Goal: Information Seeking & Learning: Learn about a topic

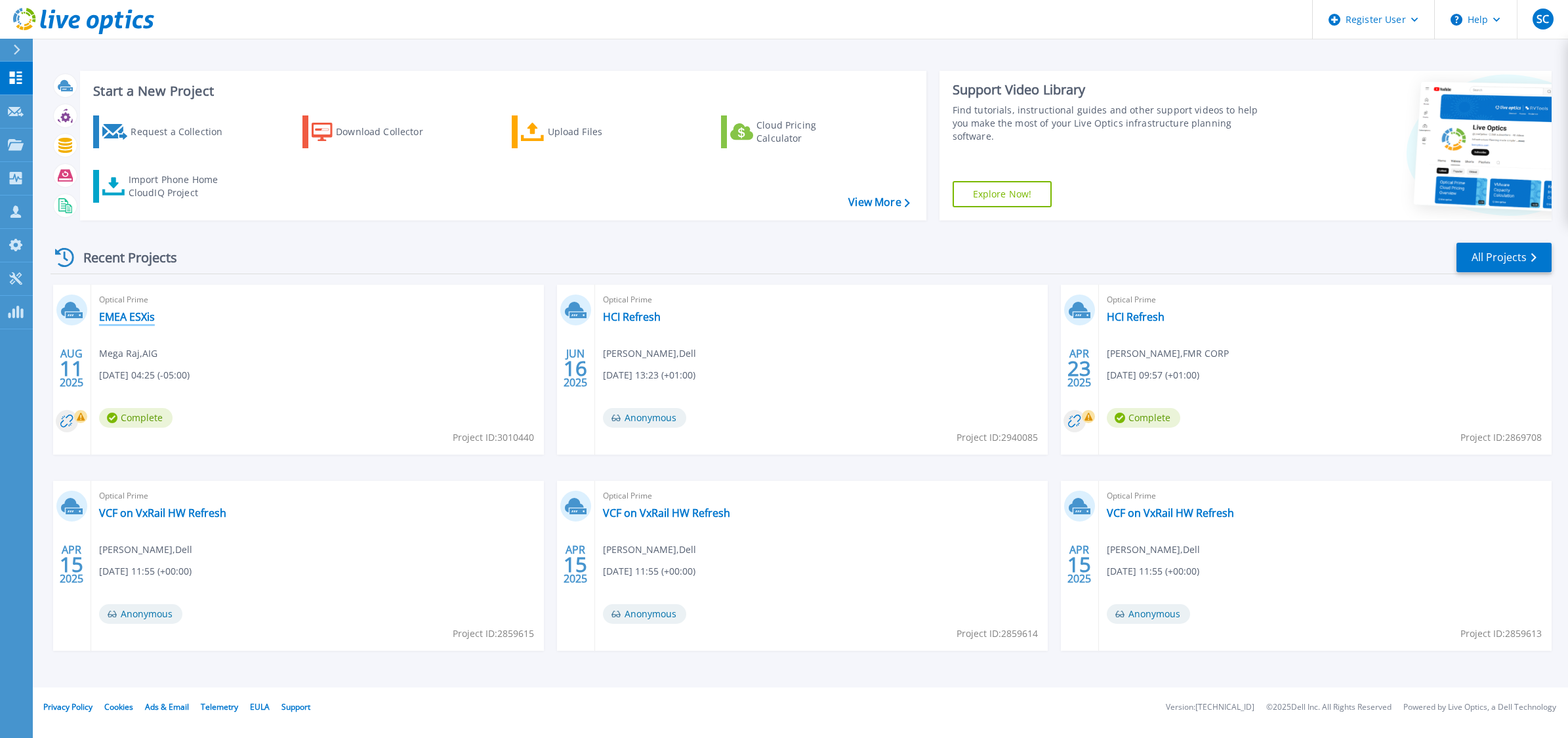
click at [120, 316] on link "EMEA ESXis" at bounding box center [127, 317] width 55 height 13
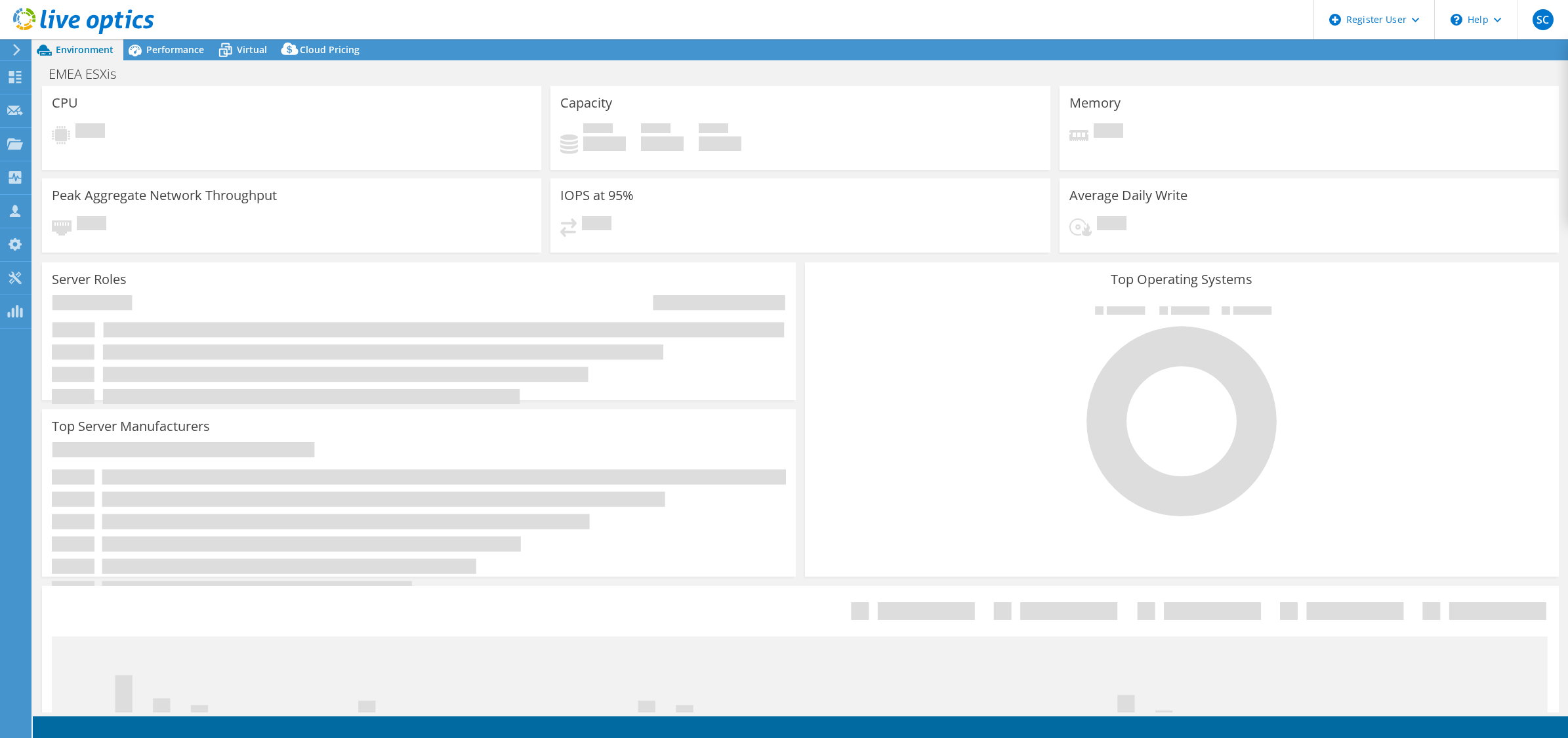
select select "USD"
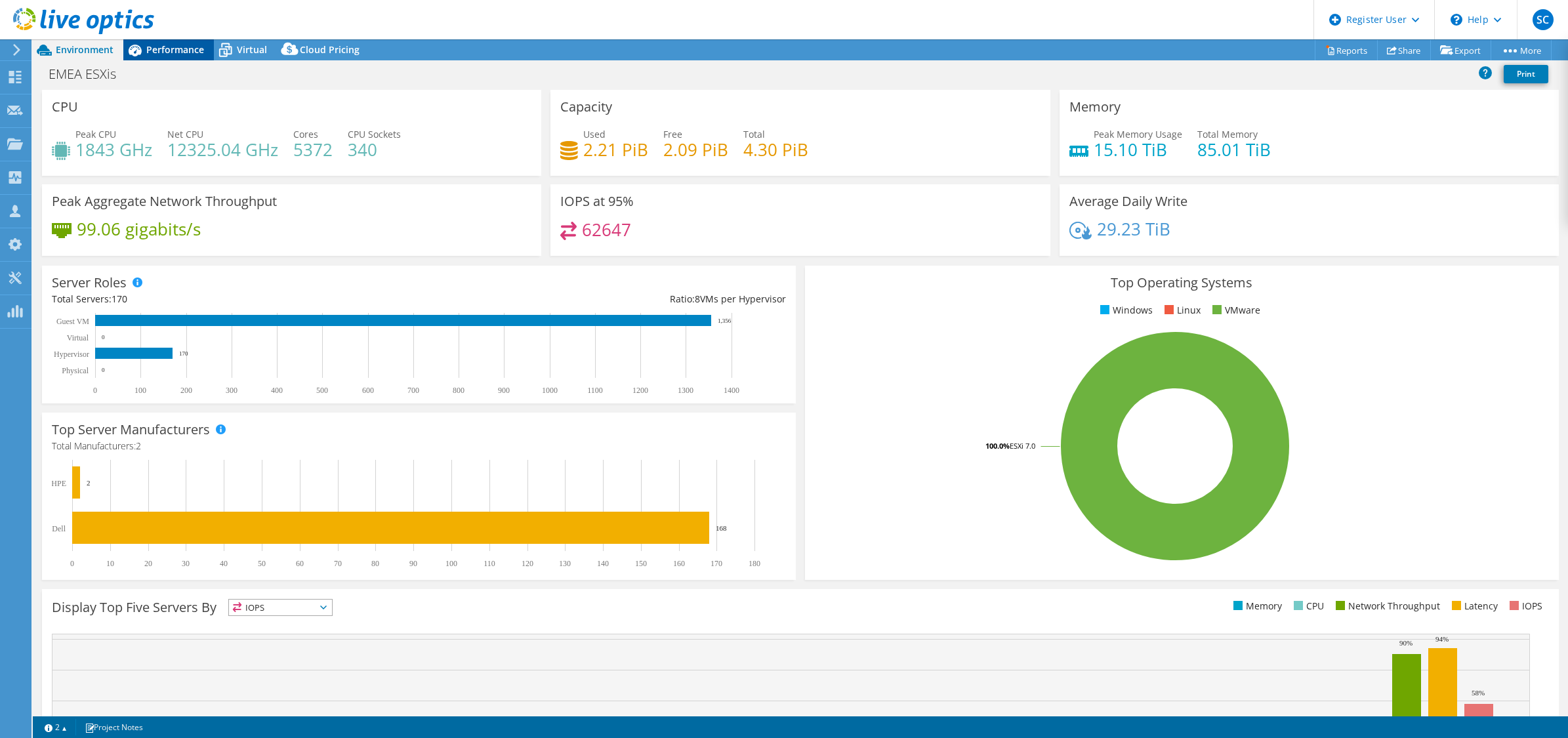
click at [155, 43] on span "Performance" at bounding box center [175, 49] width 58 height 12
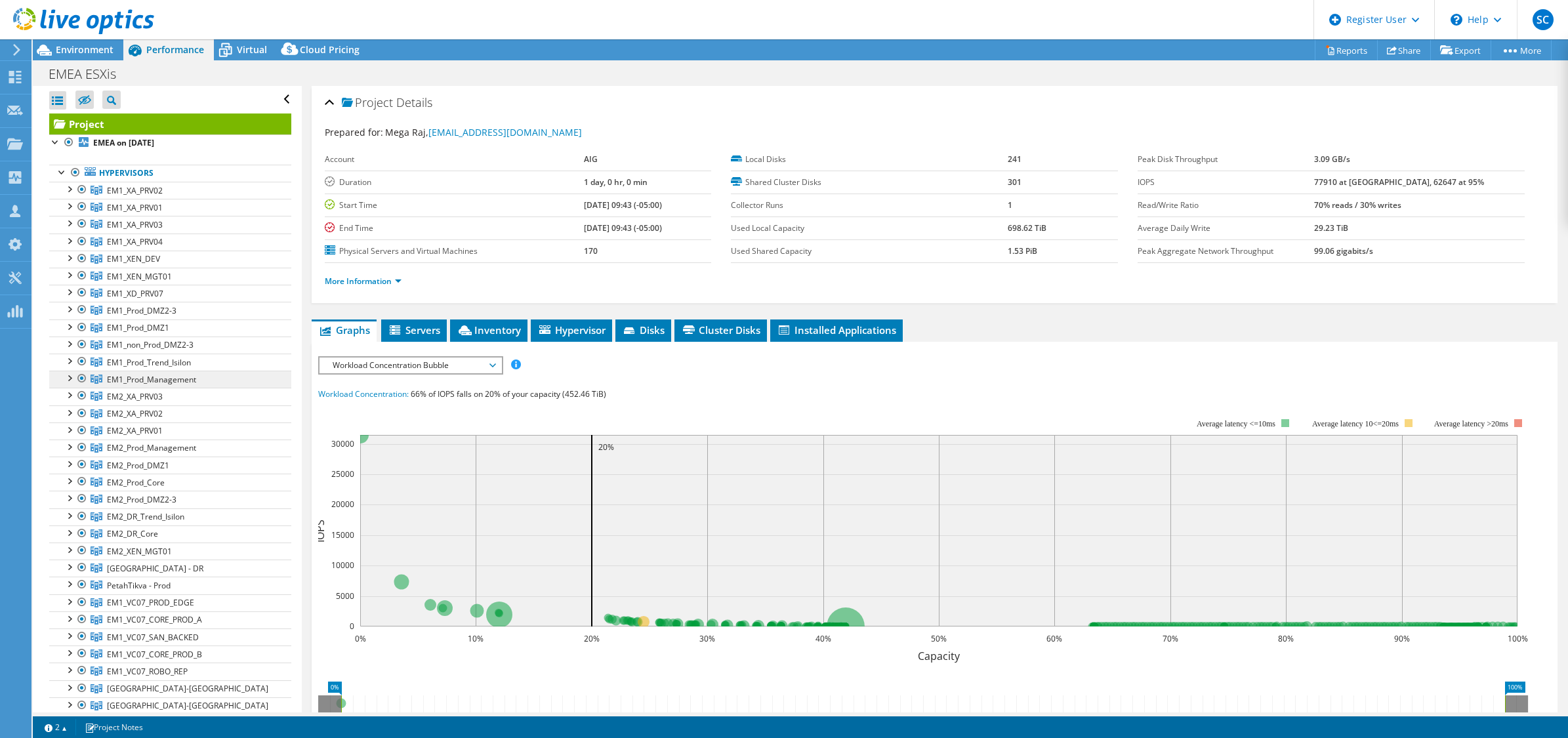
click at [162, 196] on span "EM1_Prod_Management" at bounding box center [135, 190] width 55 height 11
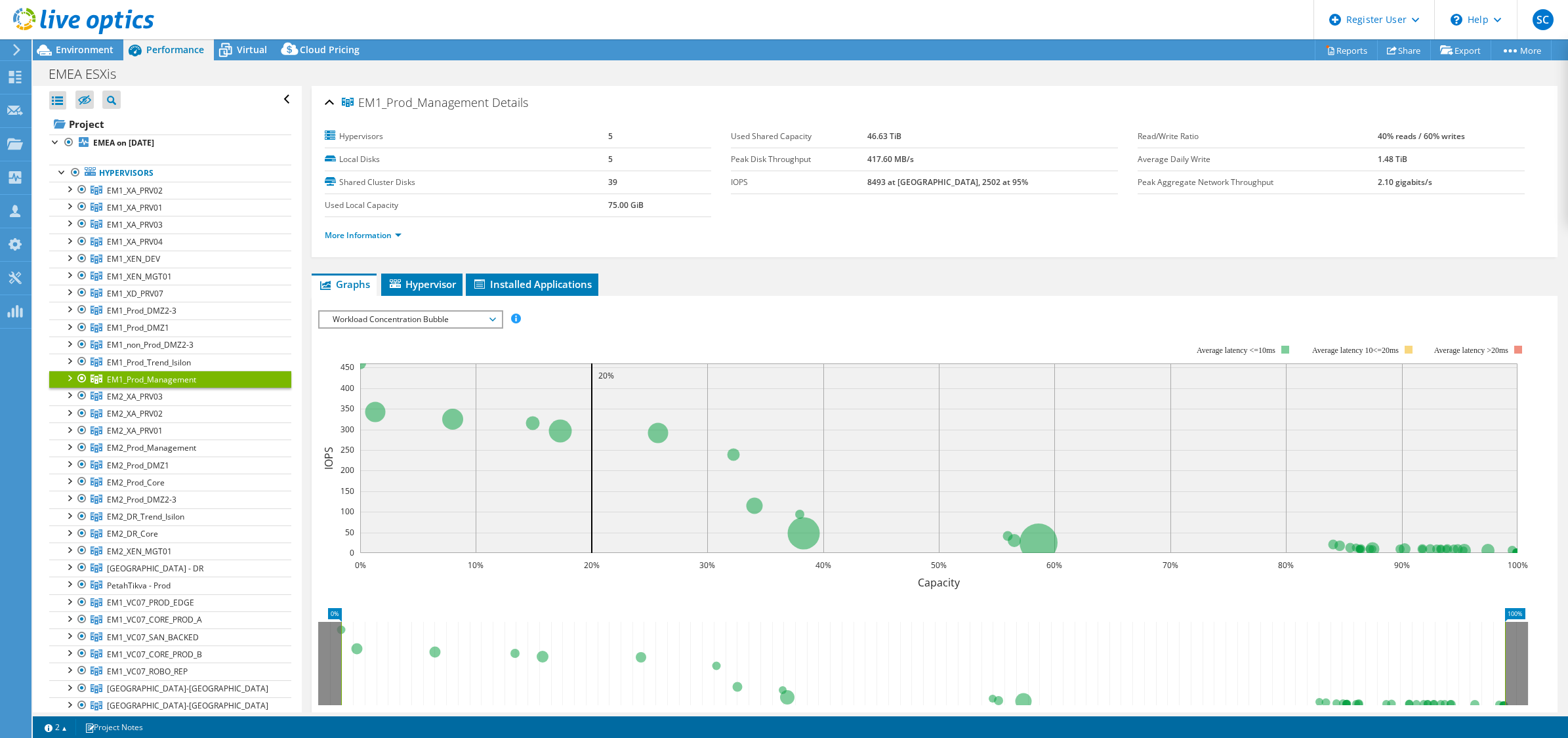
click at [377, 314] on span "Workload Concentration Bubble" at bounding box center [410, 319] width 168 height 16
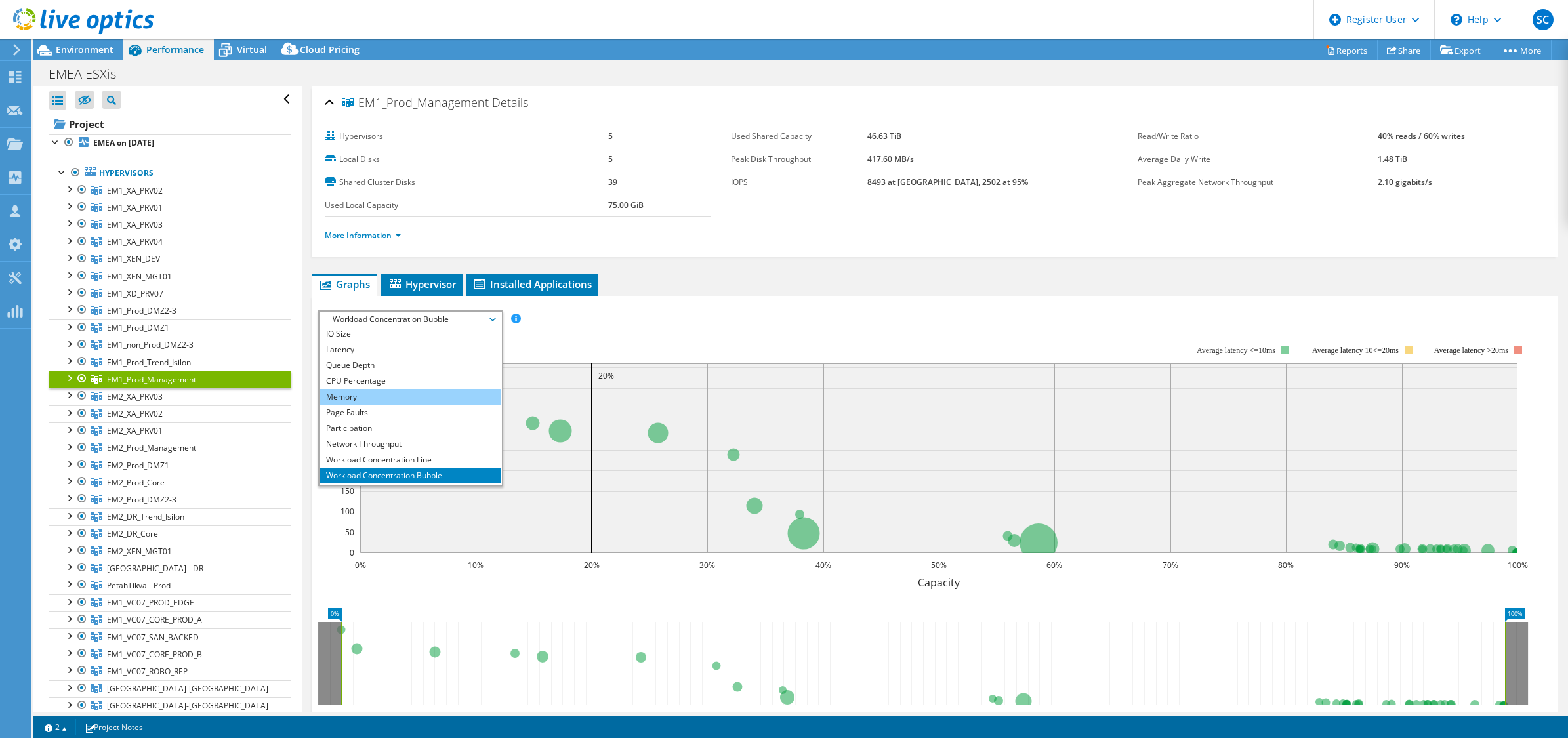
scroll to position [47, 0]
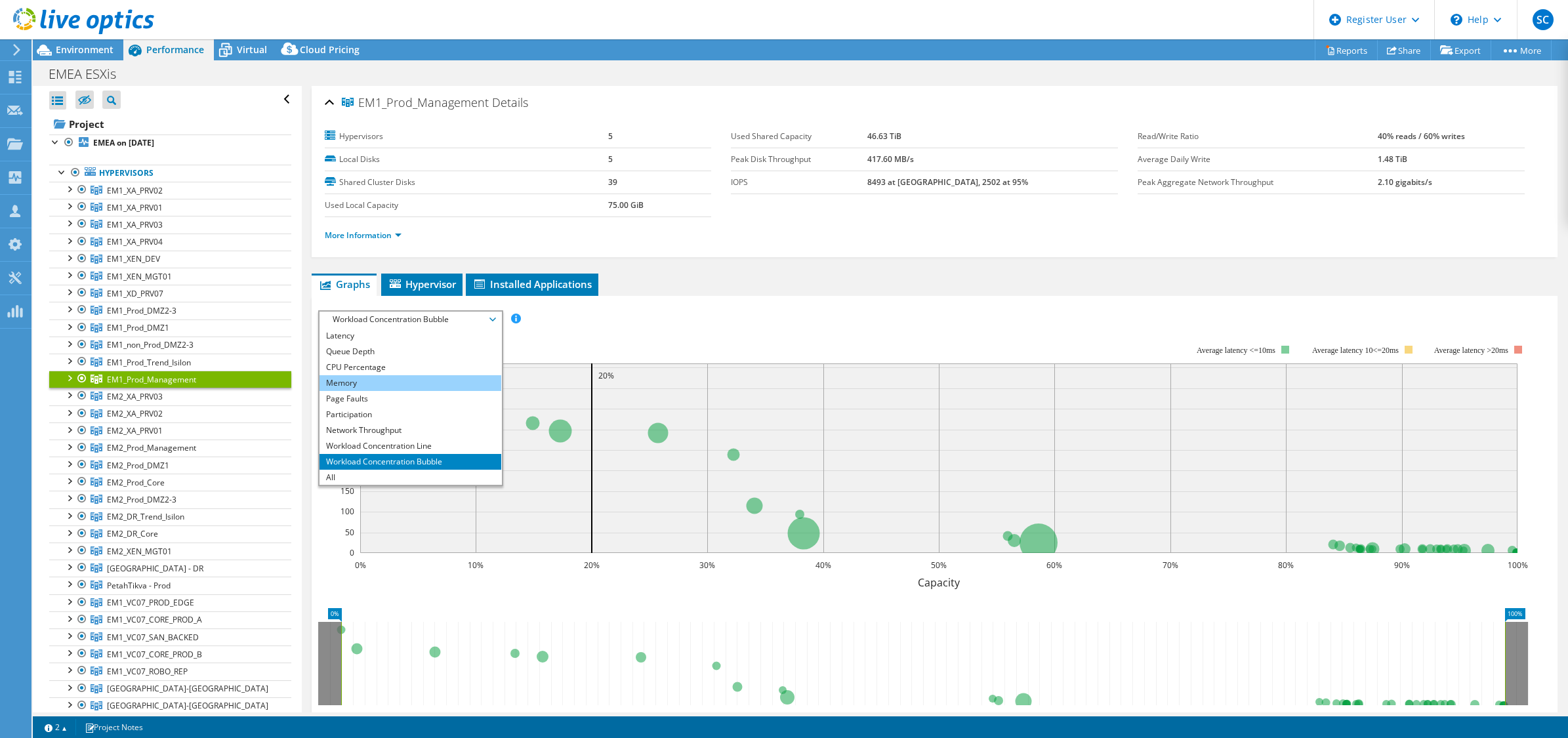
click at [354, 384] on li "Memory" at bounding box center [410, 384] width 182 height 16
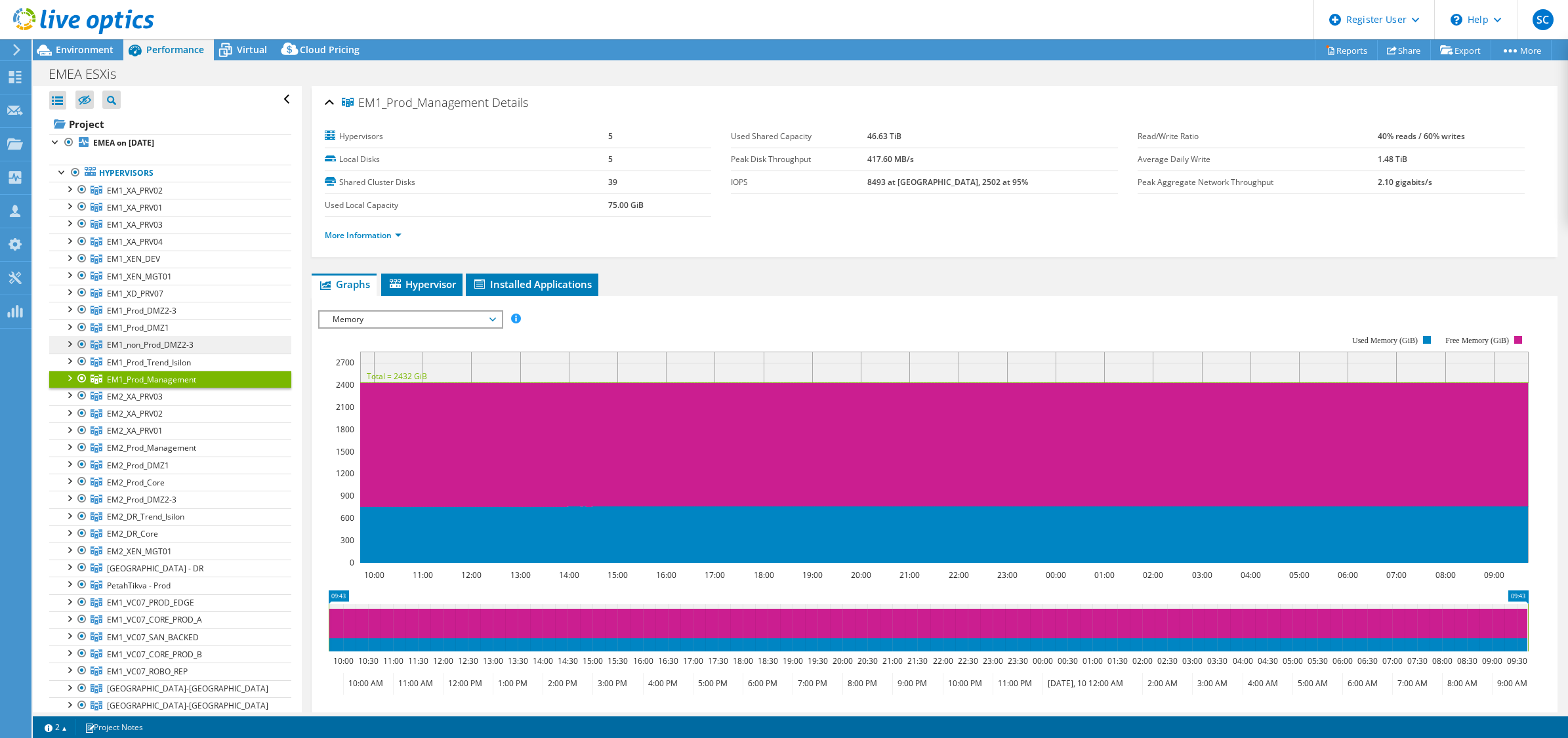
click at [163, 196] on span "EM1_non_Prod_DMZ2-3" at bounding box center [135, 190] width 55 height 11
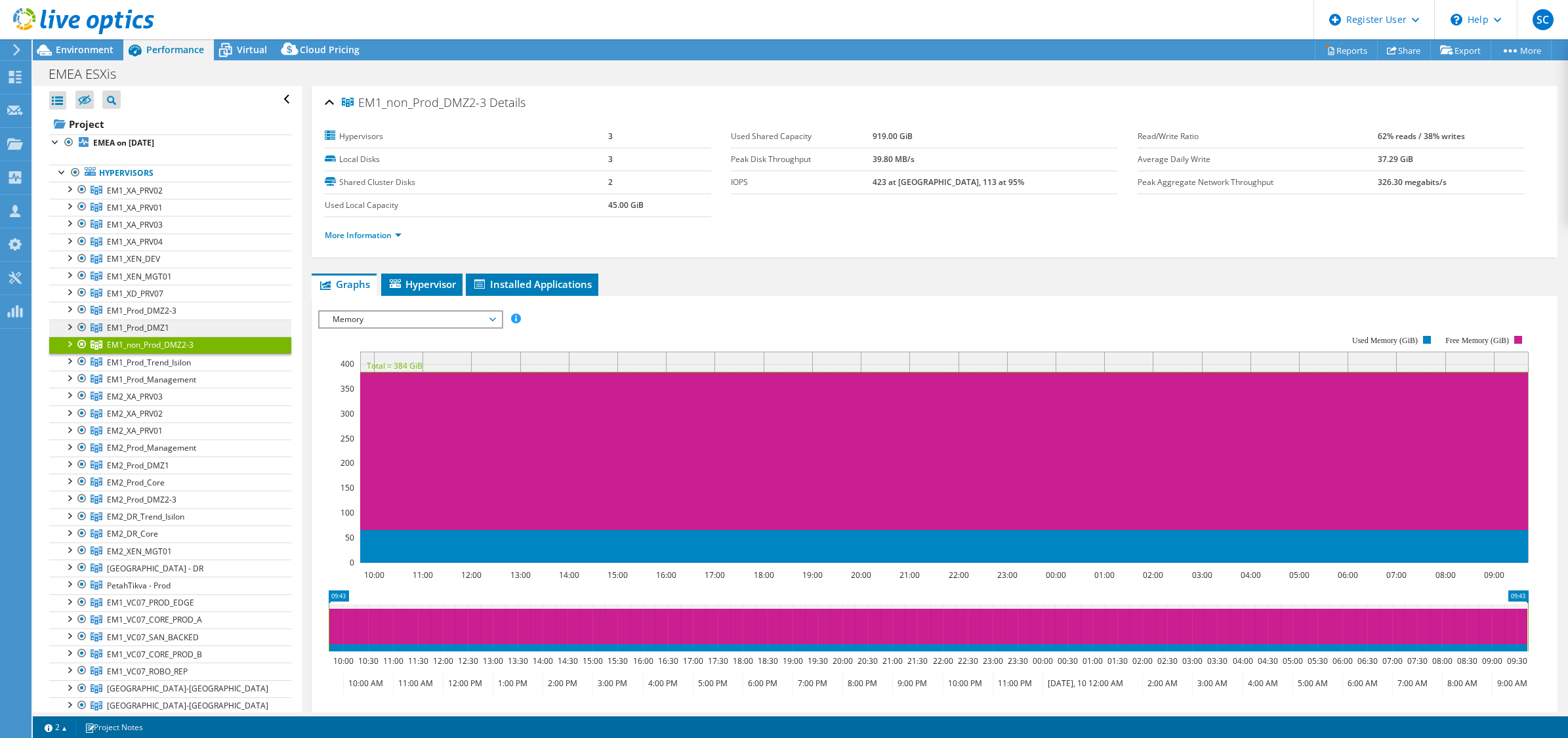
click at [161, 196] on span "EM1_Prod_DMZ1" at bounding box center [135, 190] width 55 height 11
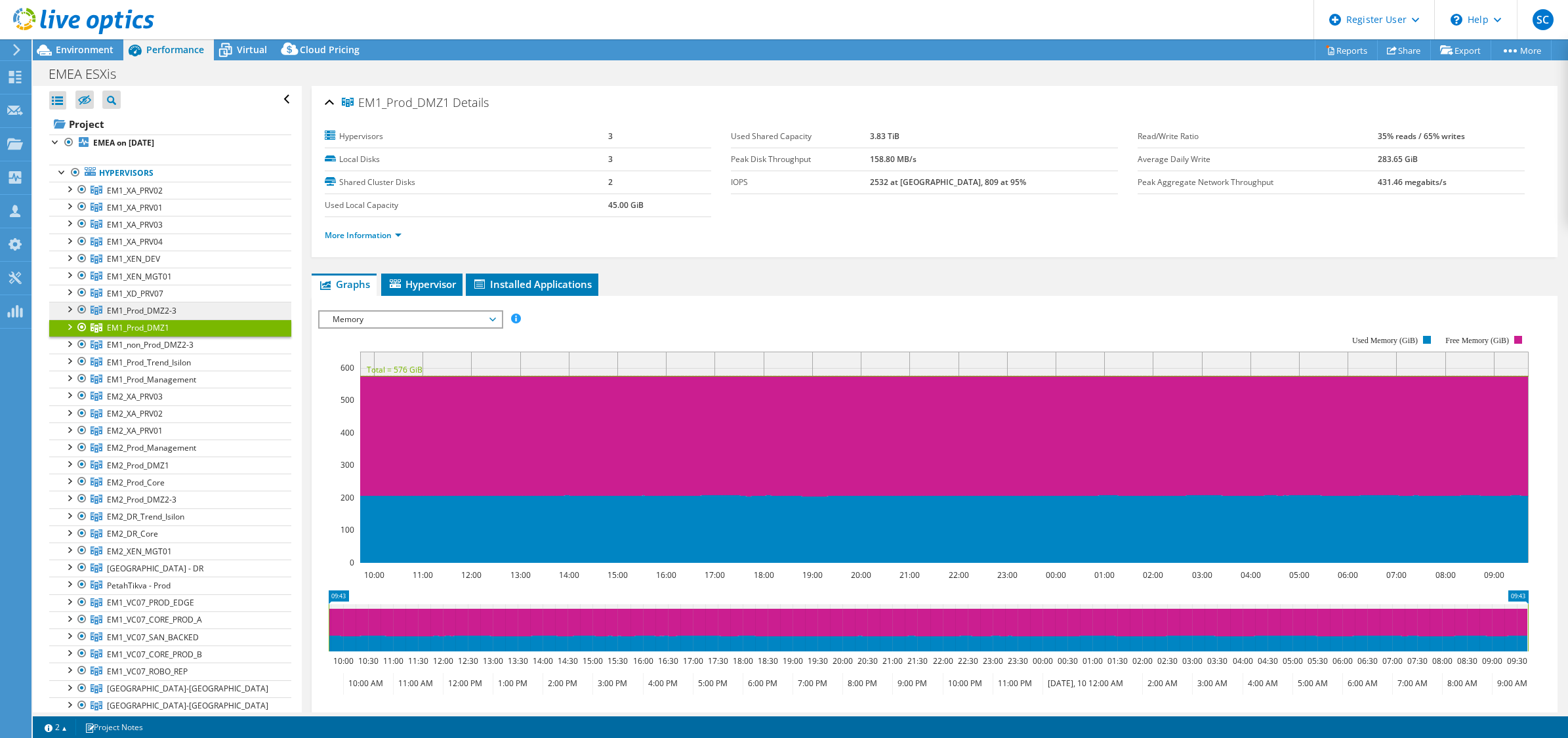
click at [177, 199] on link "EM1_Prod_DMZ2-3" at bounding box center [170, 190] width 242 height 17
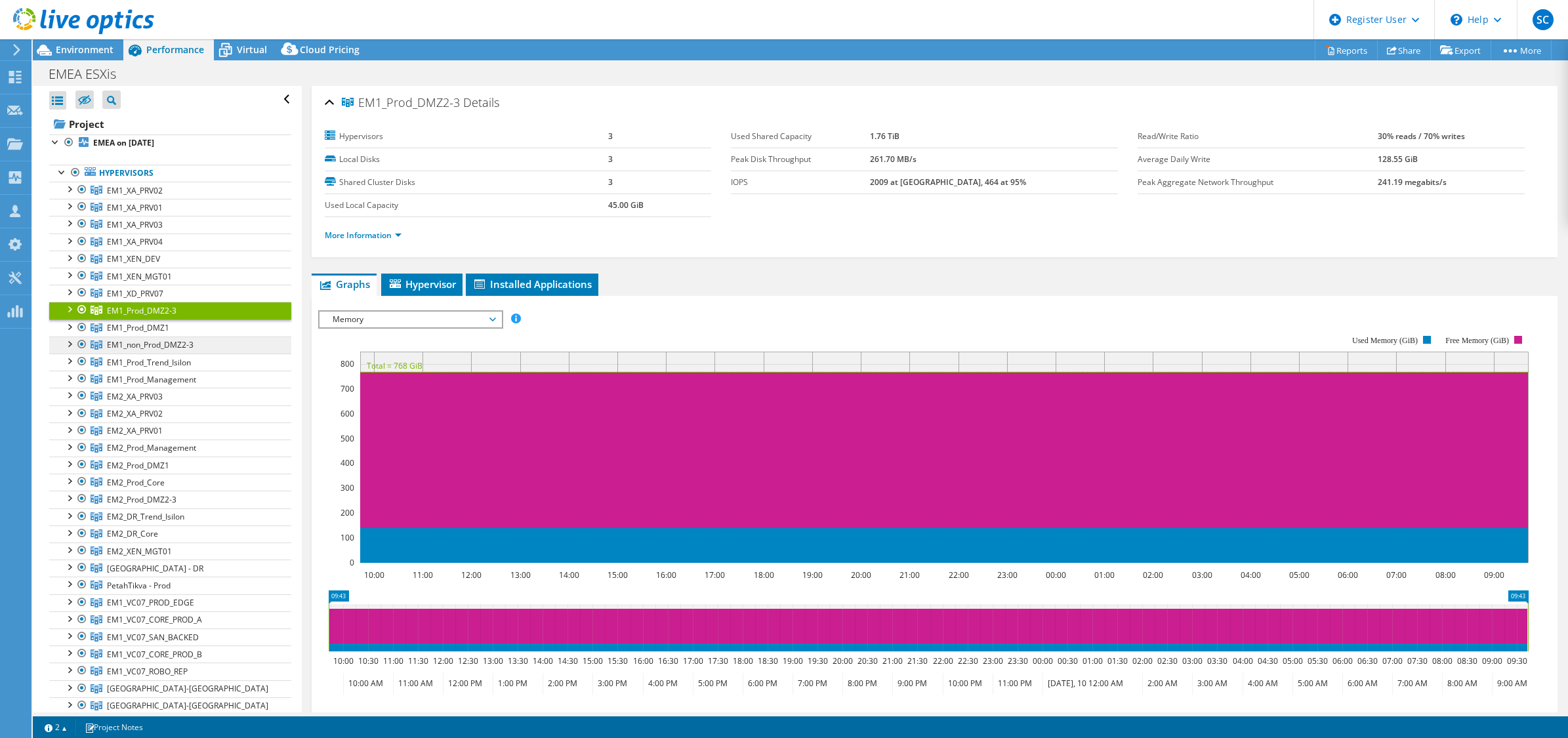
click at [163, 196] on span "EM1_non_Prod_DMZ2-3" at bounding box center [135, 190] width 55 height 11
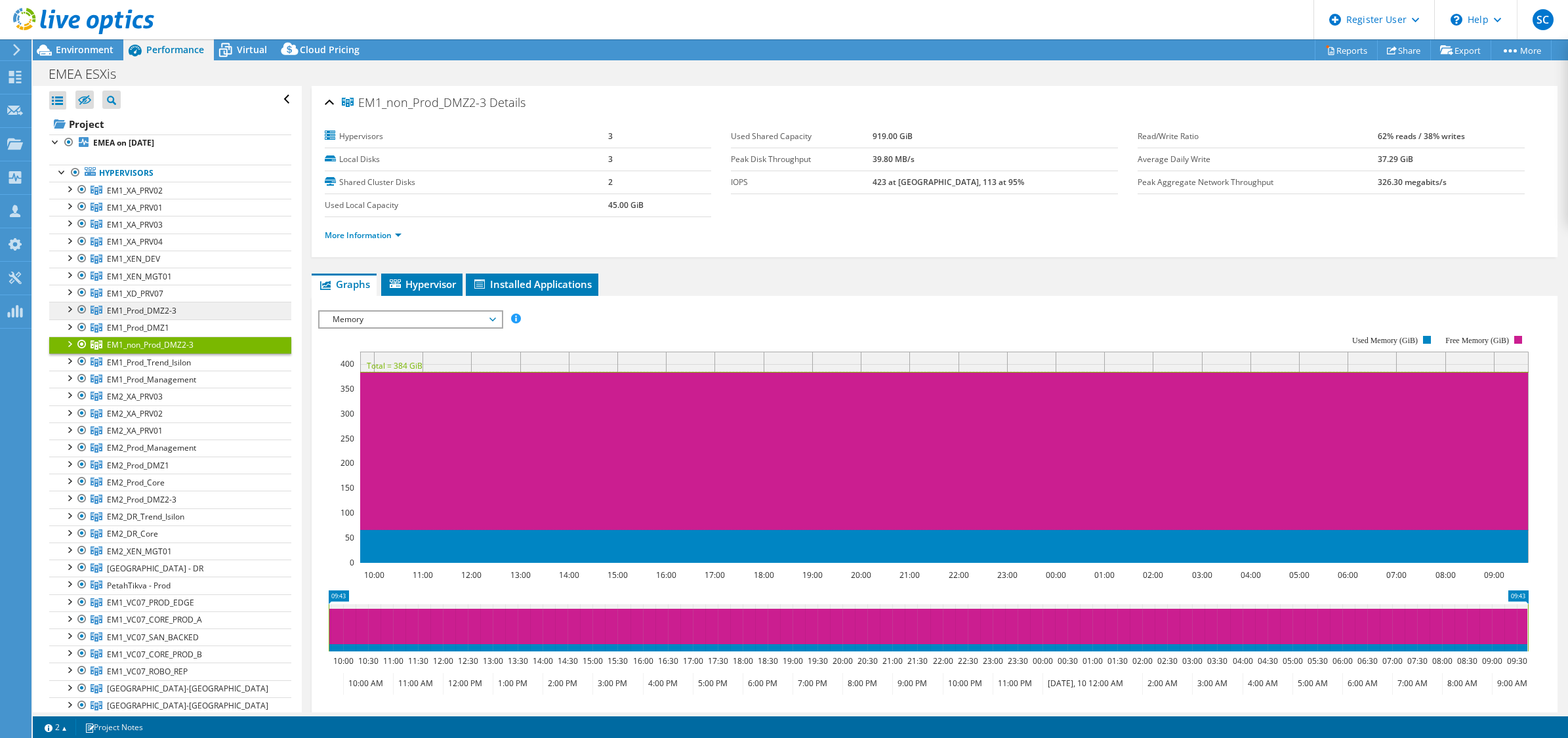
click at [147, 196] on span "EM1_Prod_DMZ2-3" at bounding box center [135, 190] width 55 height 11
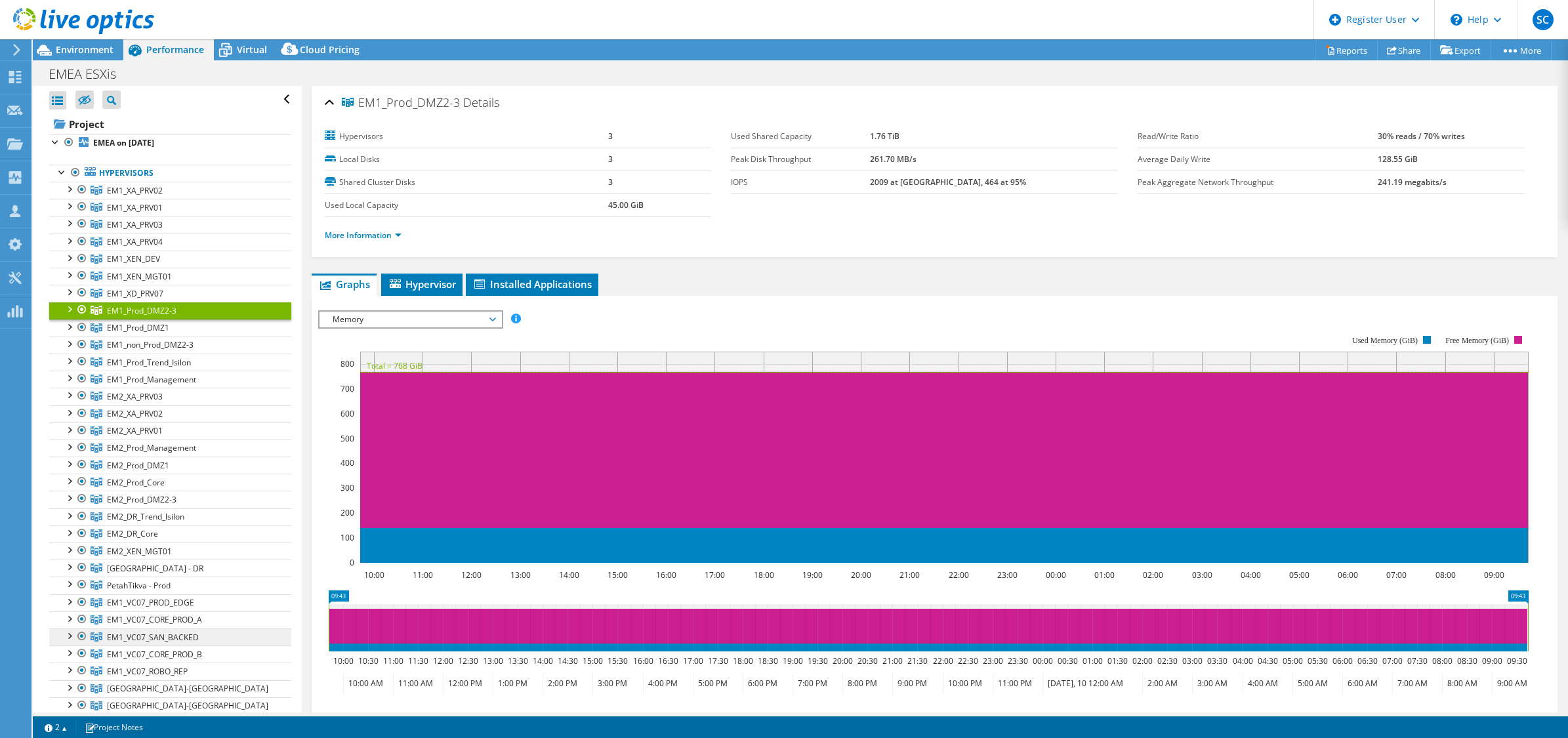
click at [163, 196] on span "EM1_VC07_SAN_BACKED" at bounding box center [135, 190] width 55 height 11
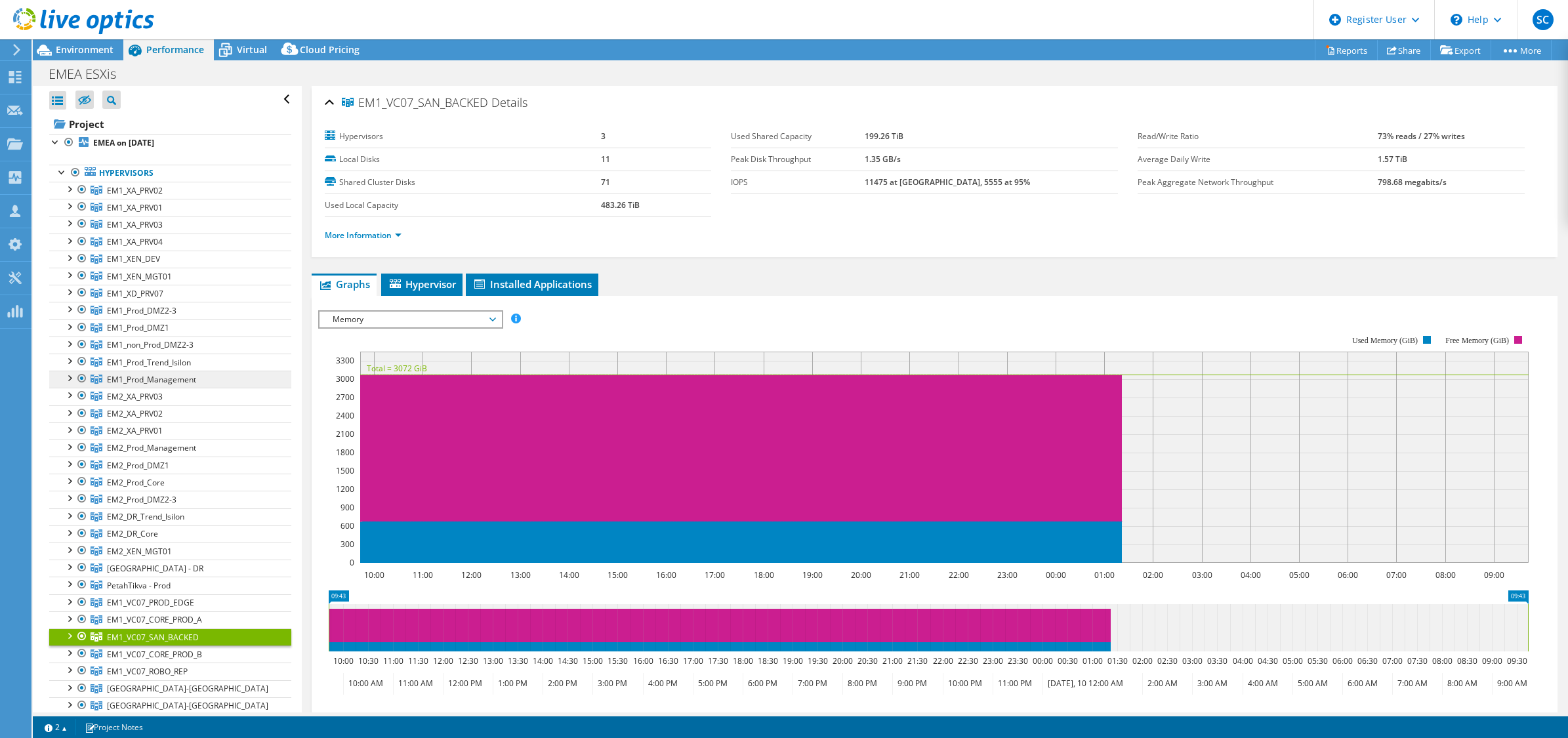
click at [147, 196] on span "EM1_Prod_Management" at bounding box center [135, 190] width 55 height 11
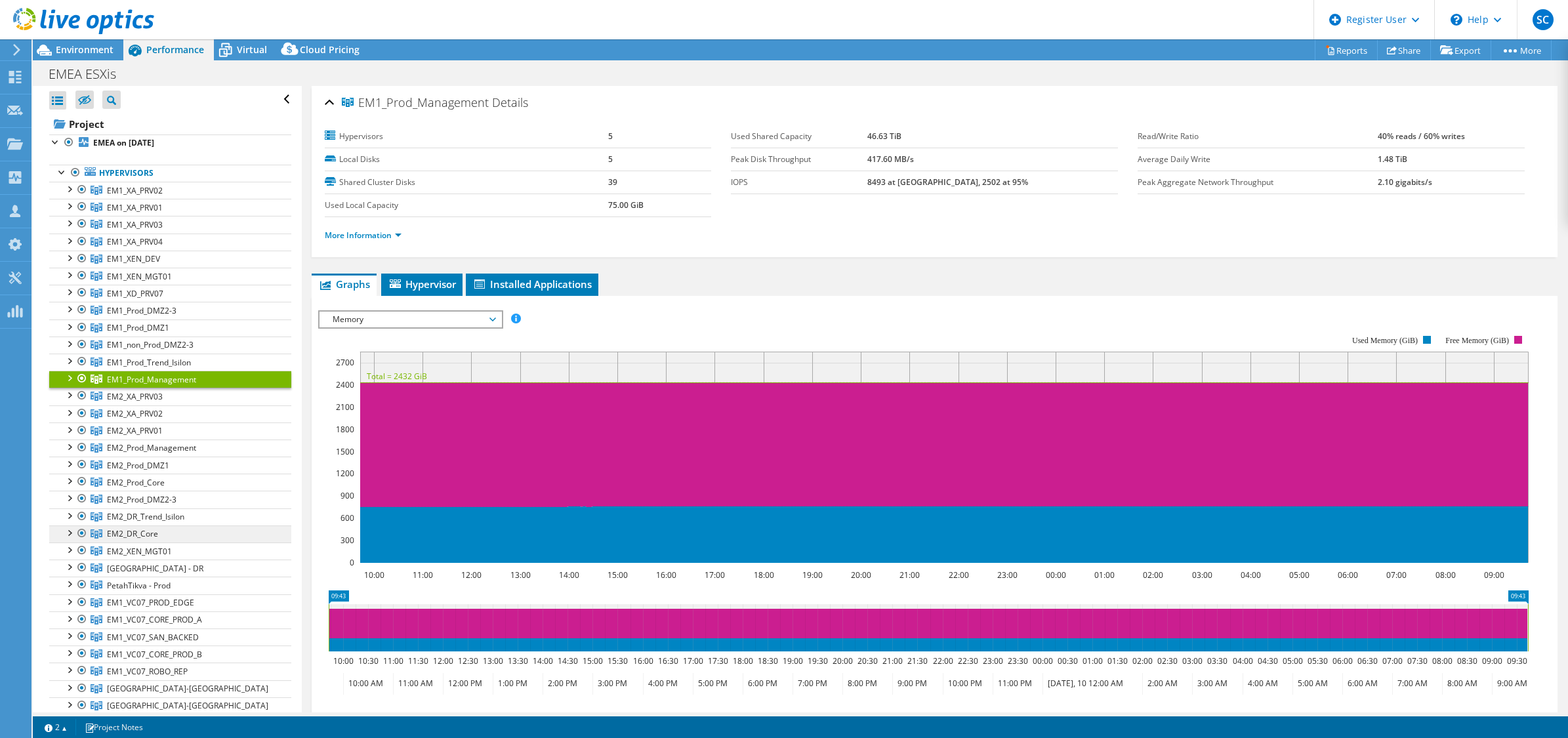
click at [165, 199] on link "EM2_DR_Core" at bounding box center [170, 190] width 242 height 17
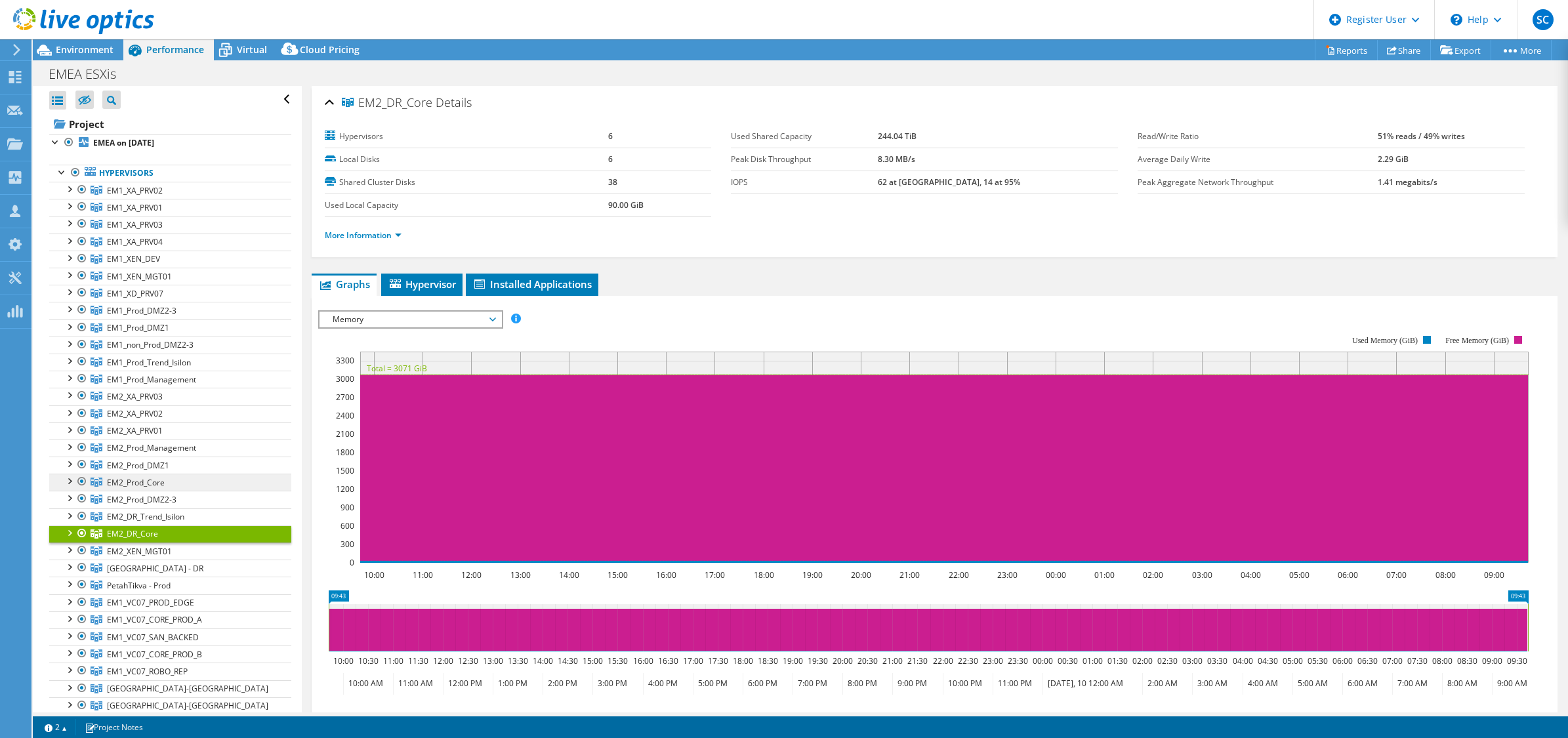
click at [168, 199] on link "EM2_Prod_Core" at bounding box center [170, 190] width 242 height 17
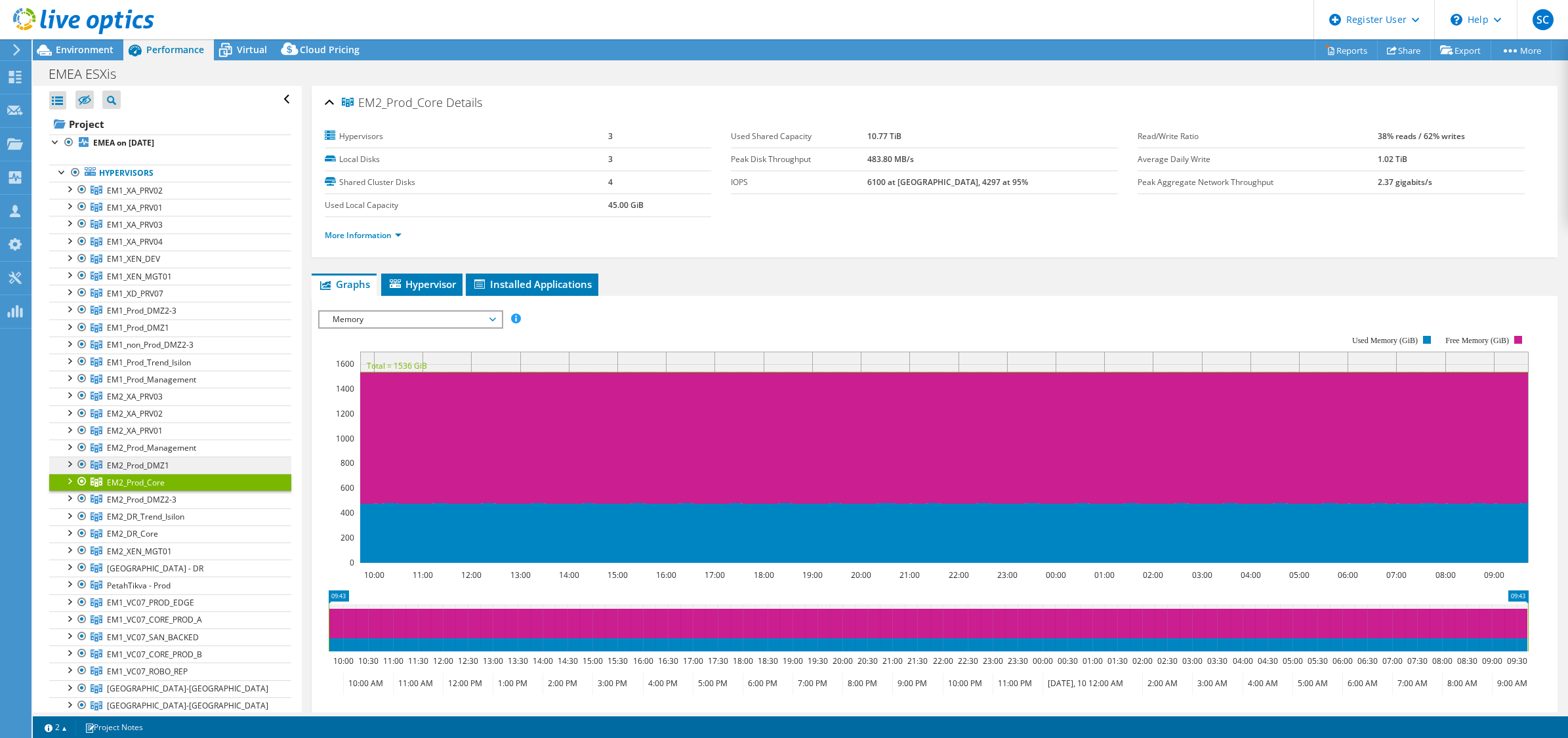
click at [171, 199] on link "EM2_Prod_DMZ1" at bounding box center [170, 190] width 242 height 17
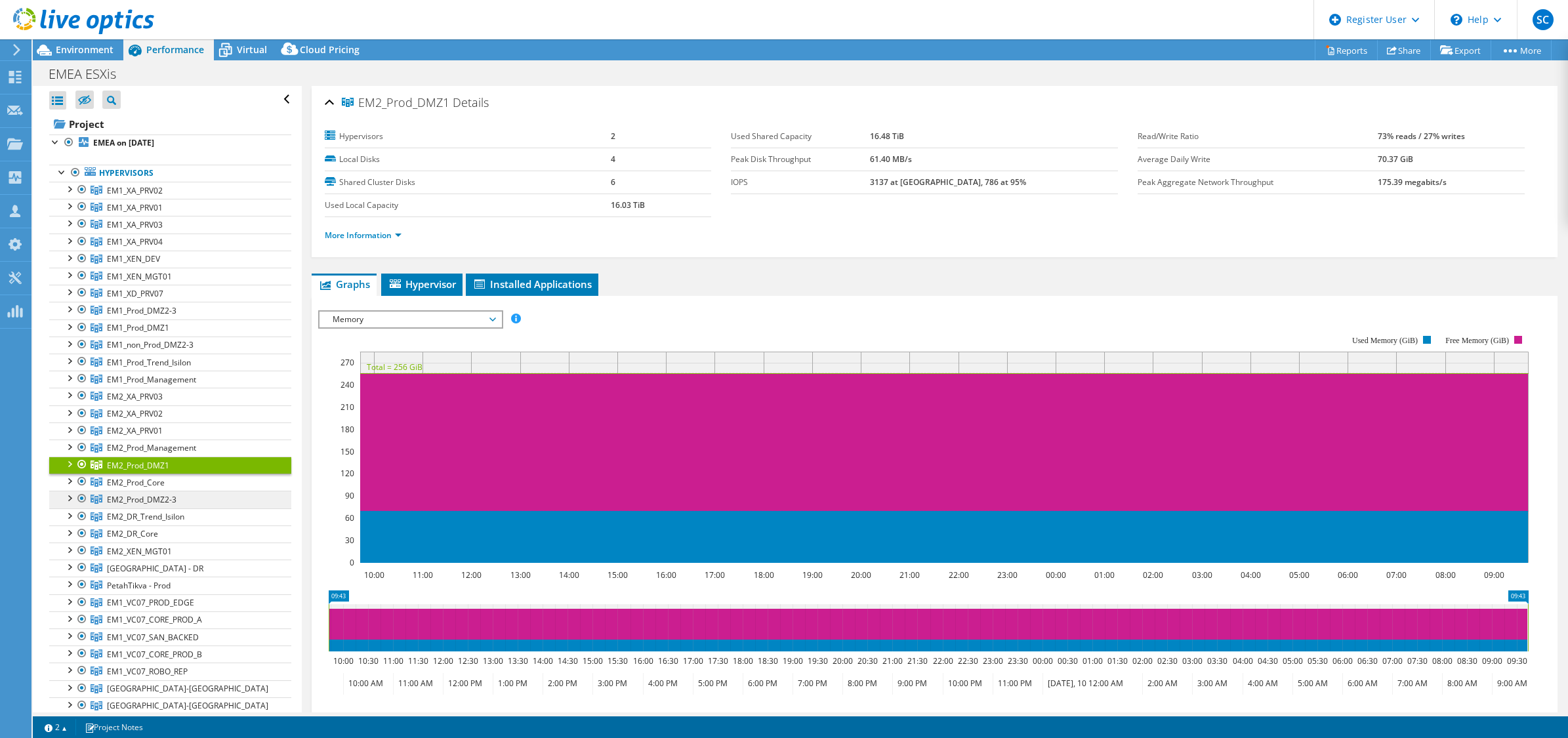
click at [152, 196] on span "EM2_Prod_DMZ2-3" at bounding box center [135, 190] width 55 height 11
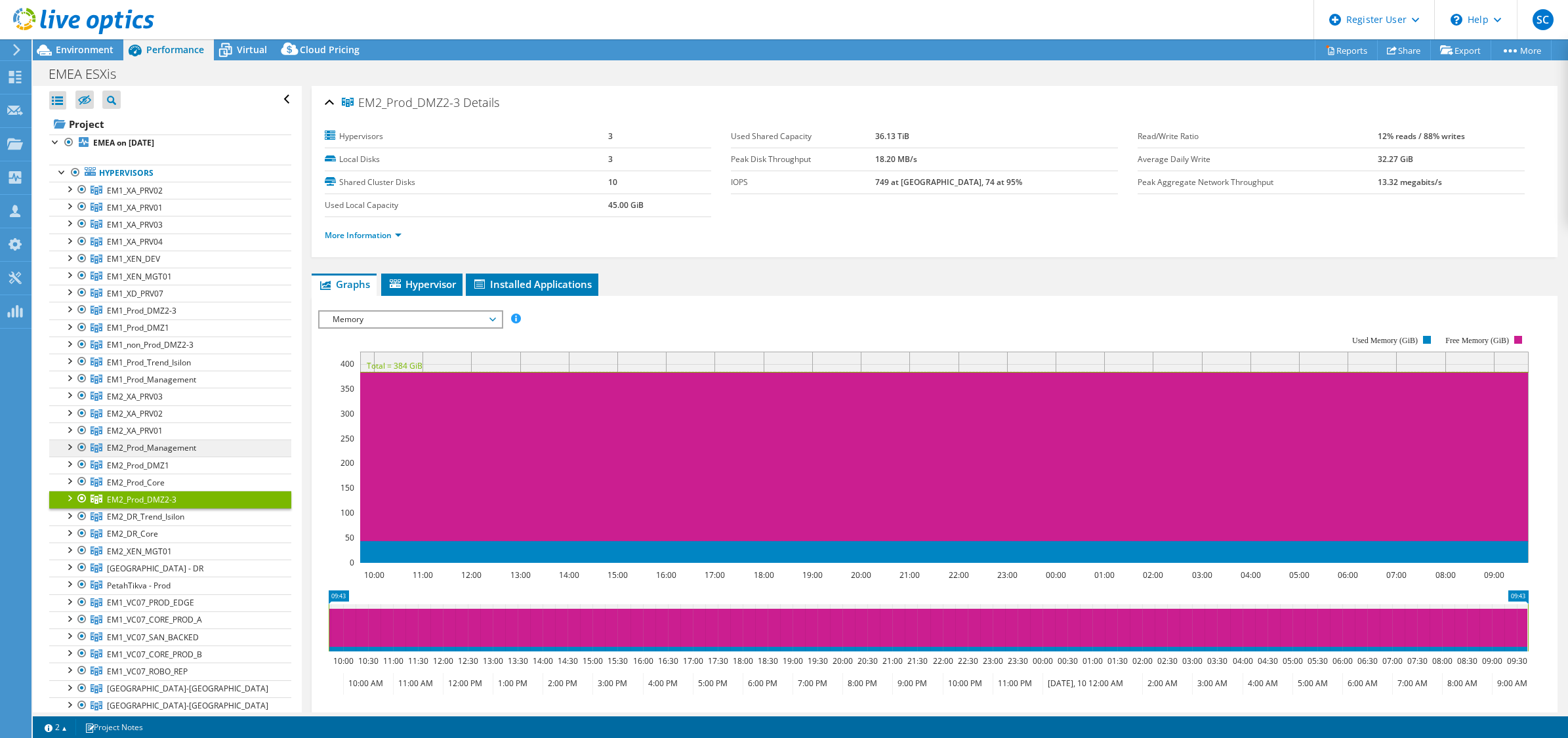
click at [163, 196] on span "EM2_Prod_Management" at bounding box center [135, 190] width 55 height 11
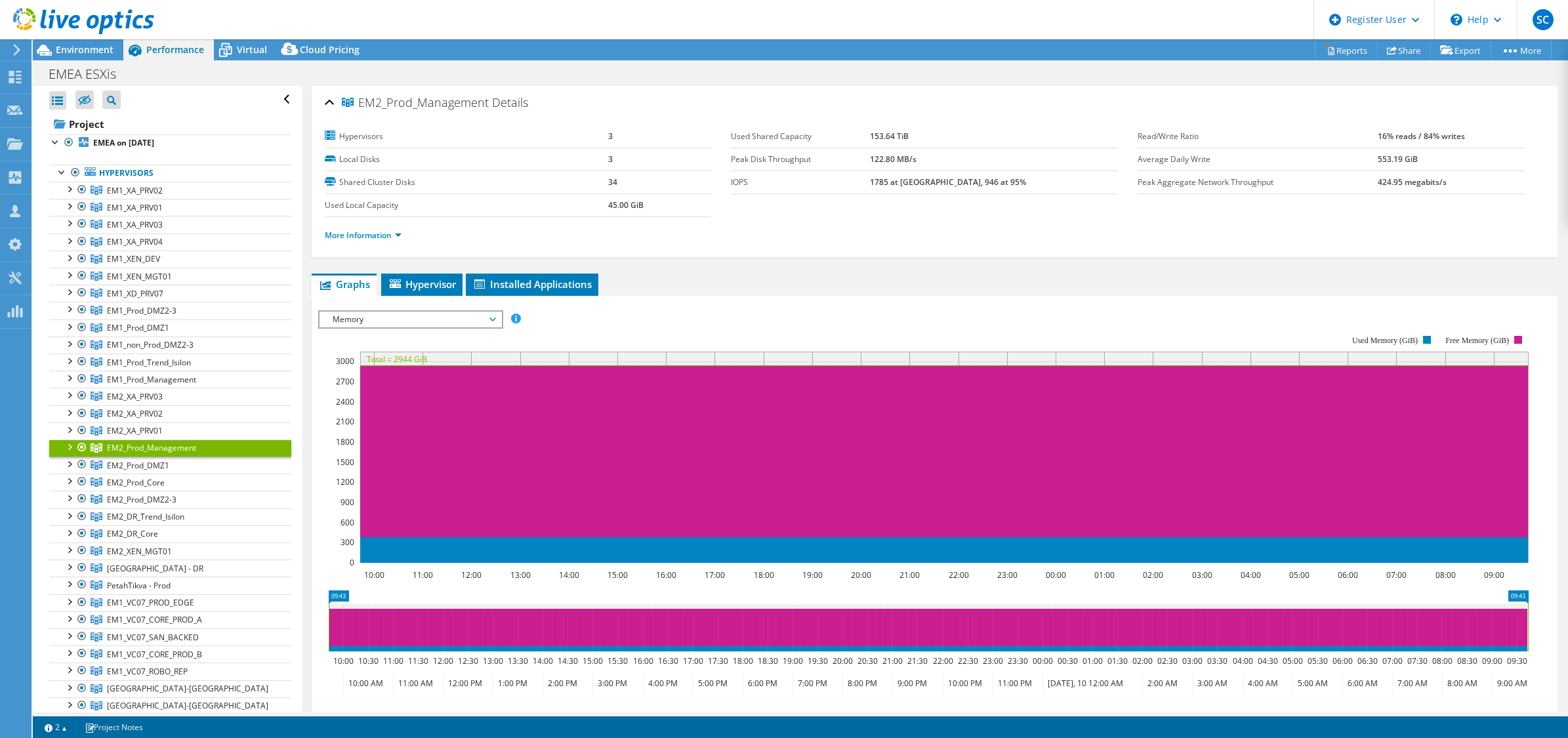
click at [69, 450] on div at bounding box center [69, 446] width 13 height 13
click at [159, 462] on link "[DOMAIN_NAME]" at bounding box center [170, 465] width 242 height 17
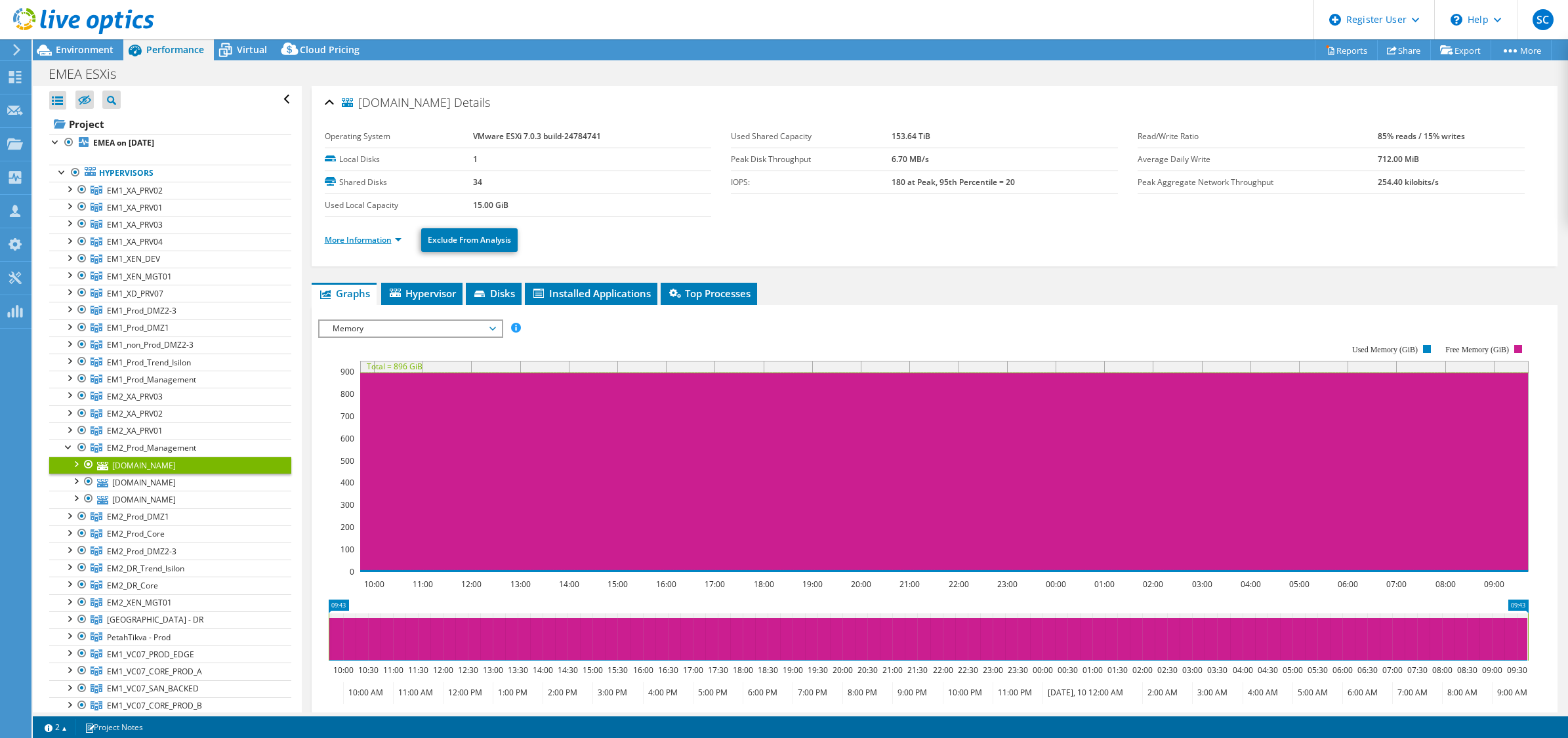
click at [381, 241] on link "More Information" at bounding box center [362, 239] width 77 height 11
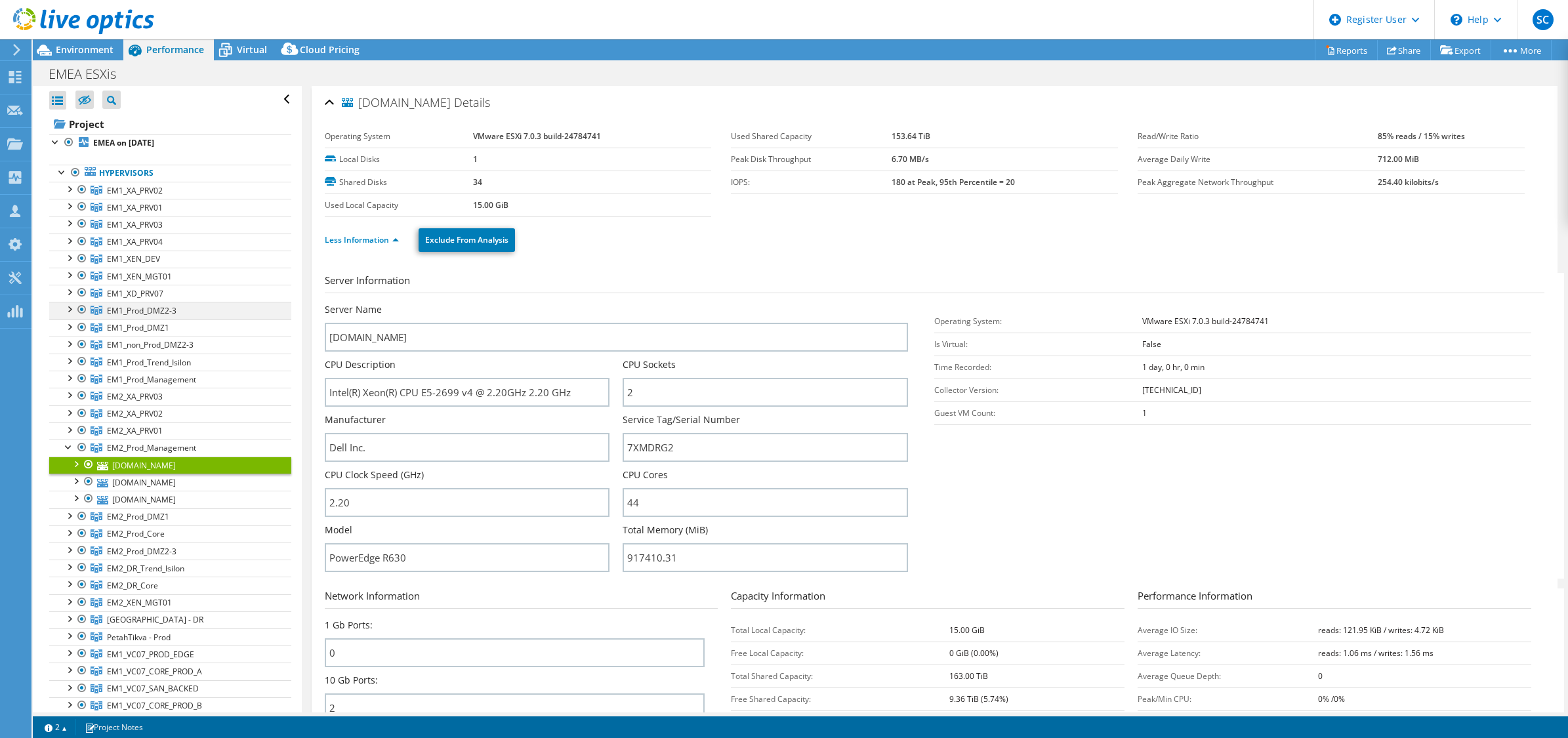
click at [69, 311] on div at bounding box center [69, 308] width 13 height 13
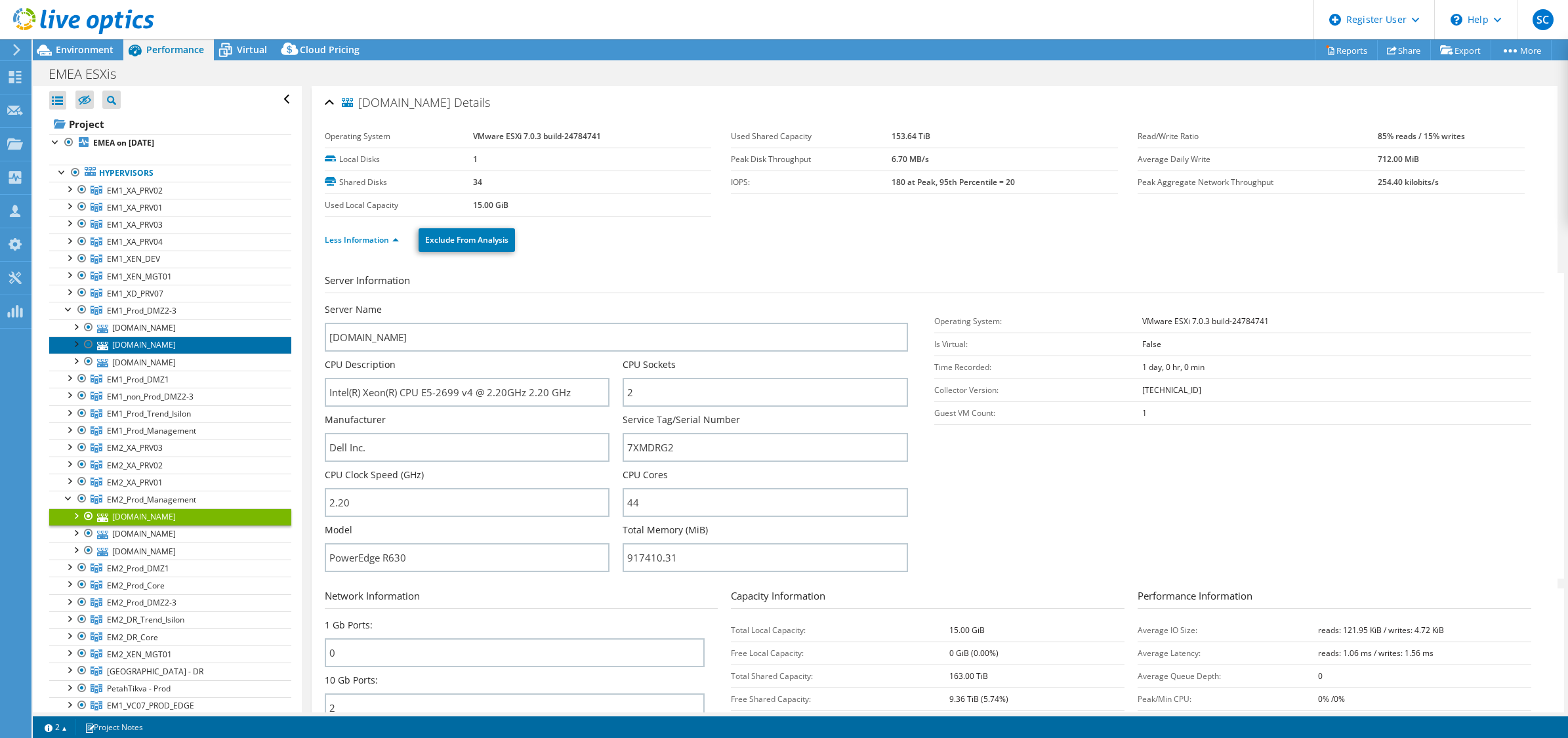
click at [134, 339] on link "[DOMAIN_NAME]" at bounding box center [170, 345] width 242 height 17
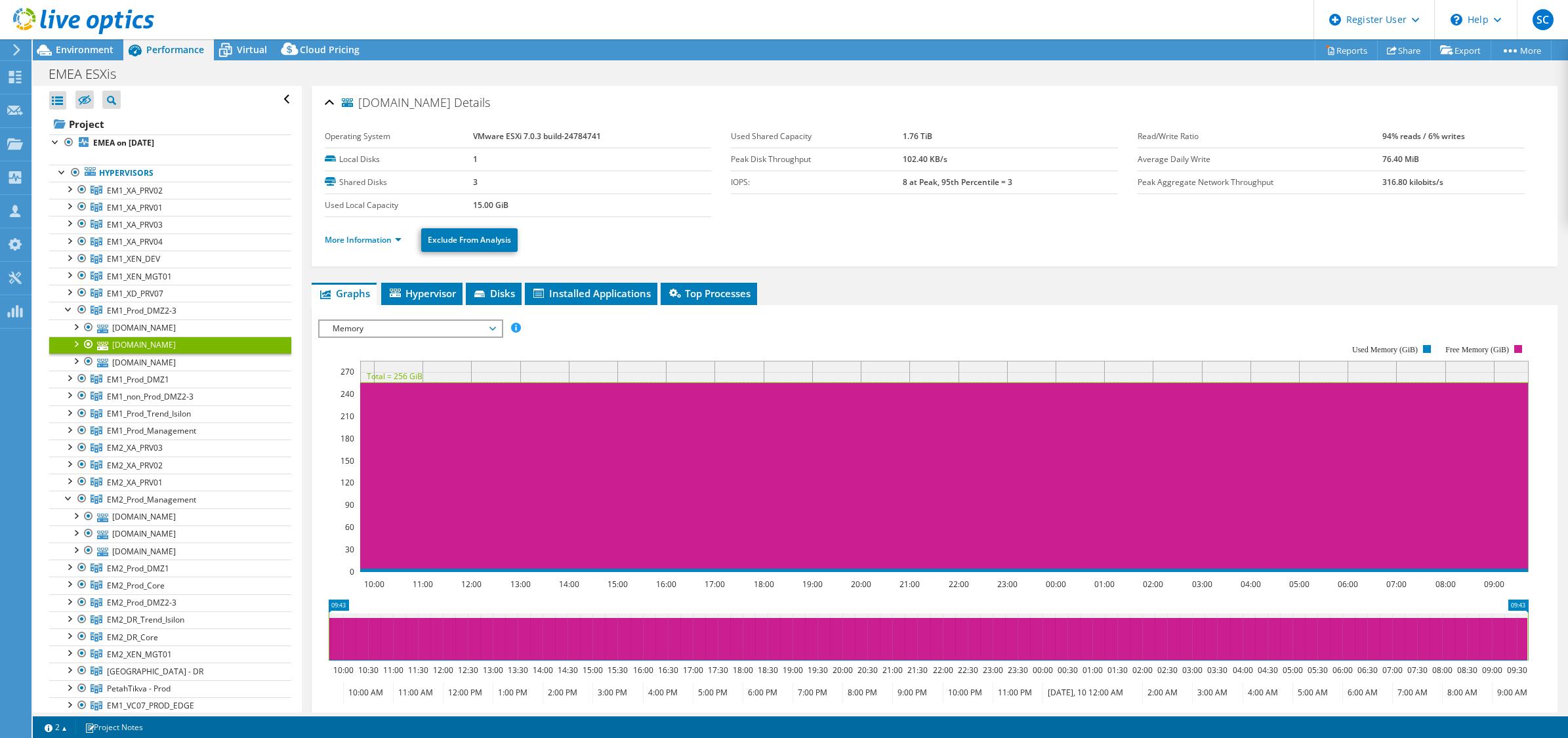
click at [359, 247] on li "More Information" at bounding box center [367, 240] width 85 height 15
click at [68, 378] on div at bounding box center [69, 377] width 13 height 13
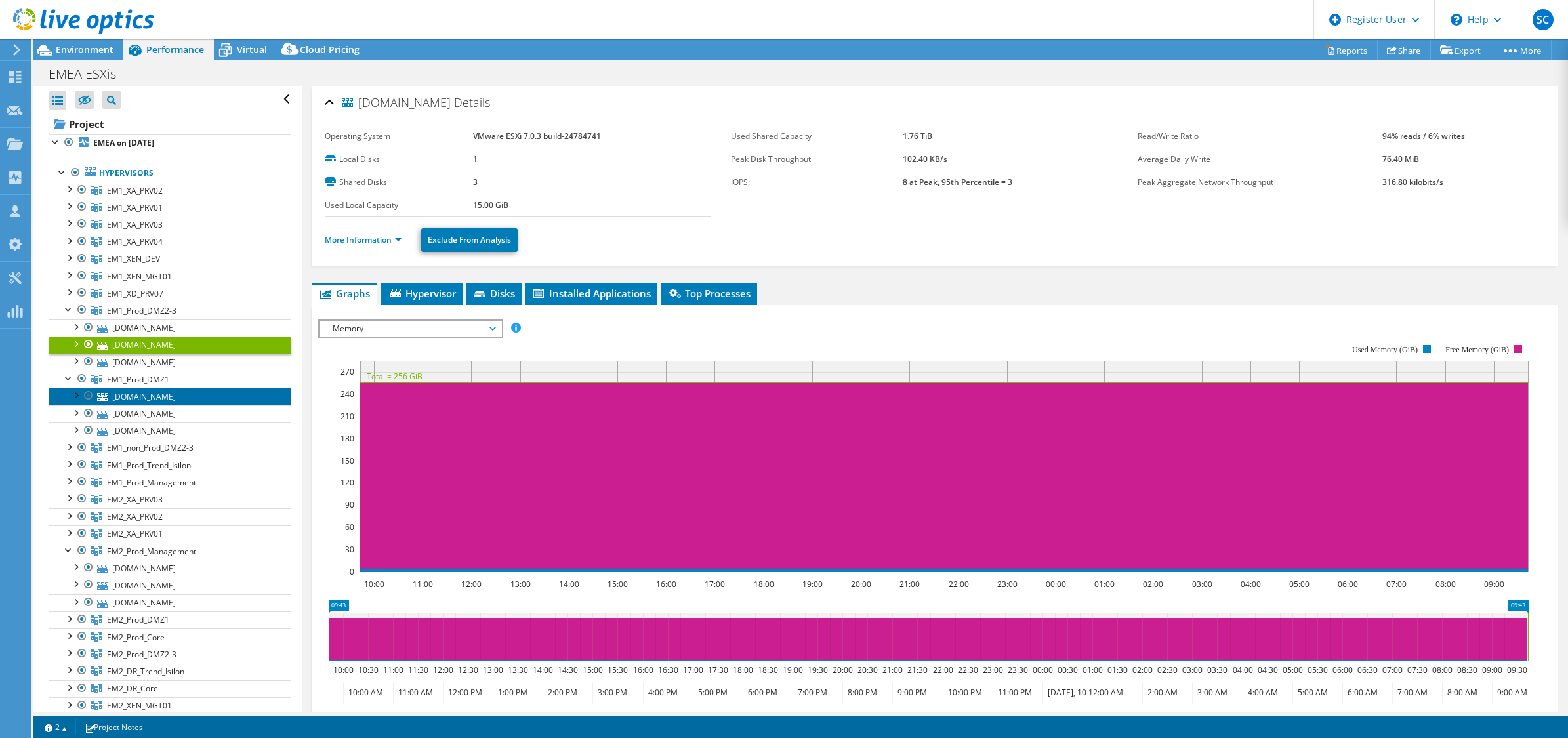
click at [119, 405] on link "[DOMAIN_NAME]" at bounding box center [170, 396] width 242 height 17
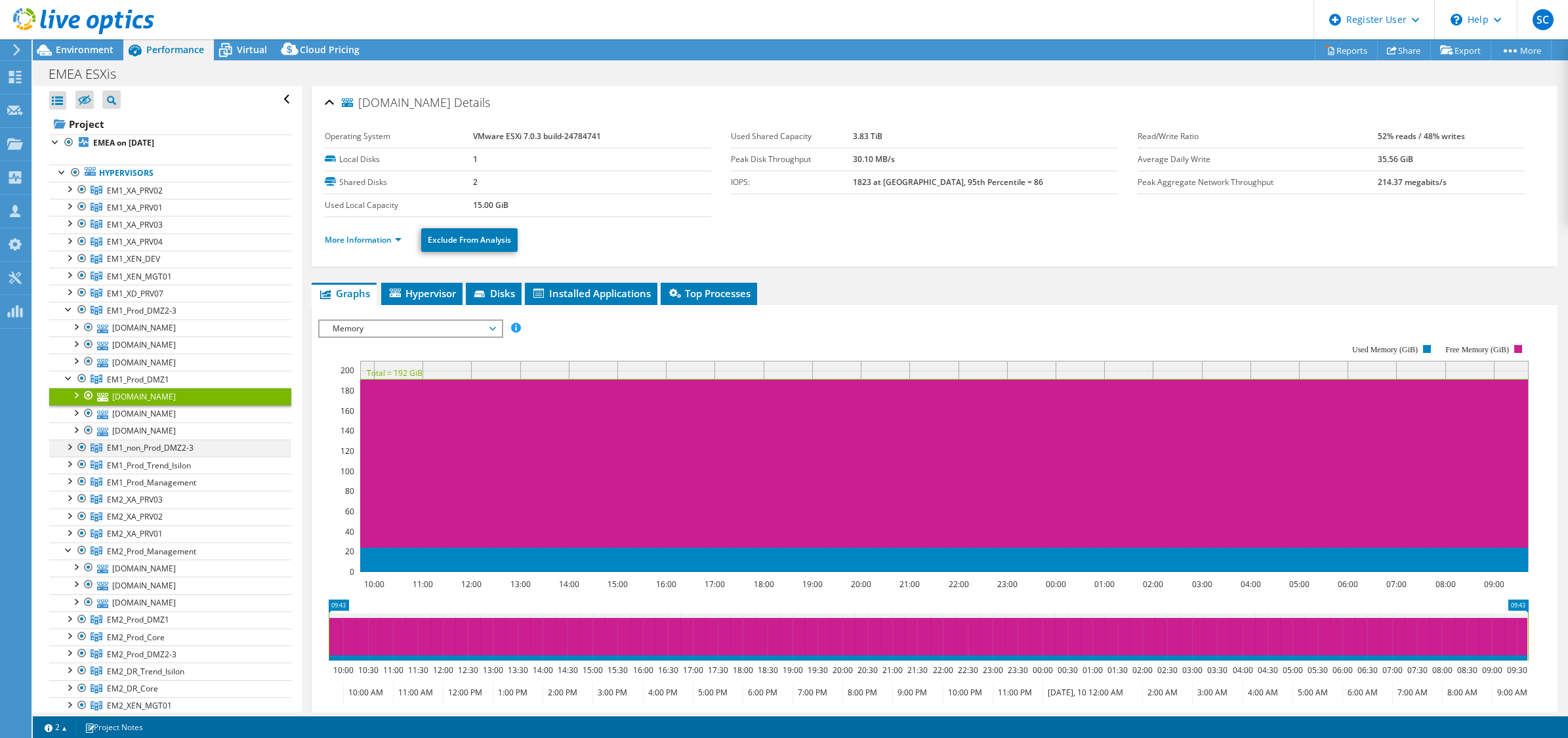
click at [66, 450] on div at bounding box center [69, 446] width 13 height 13
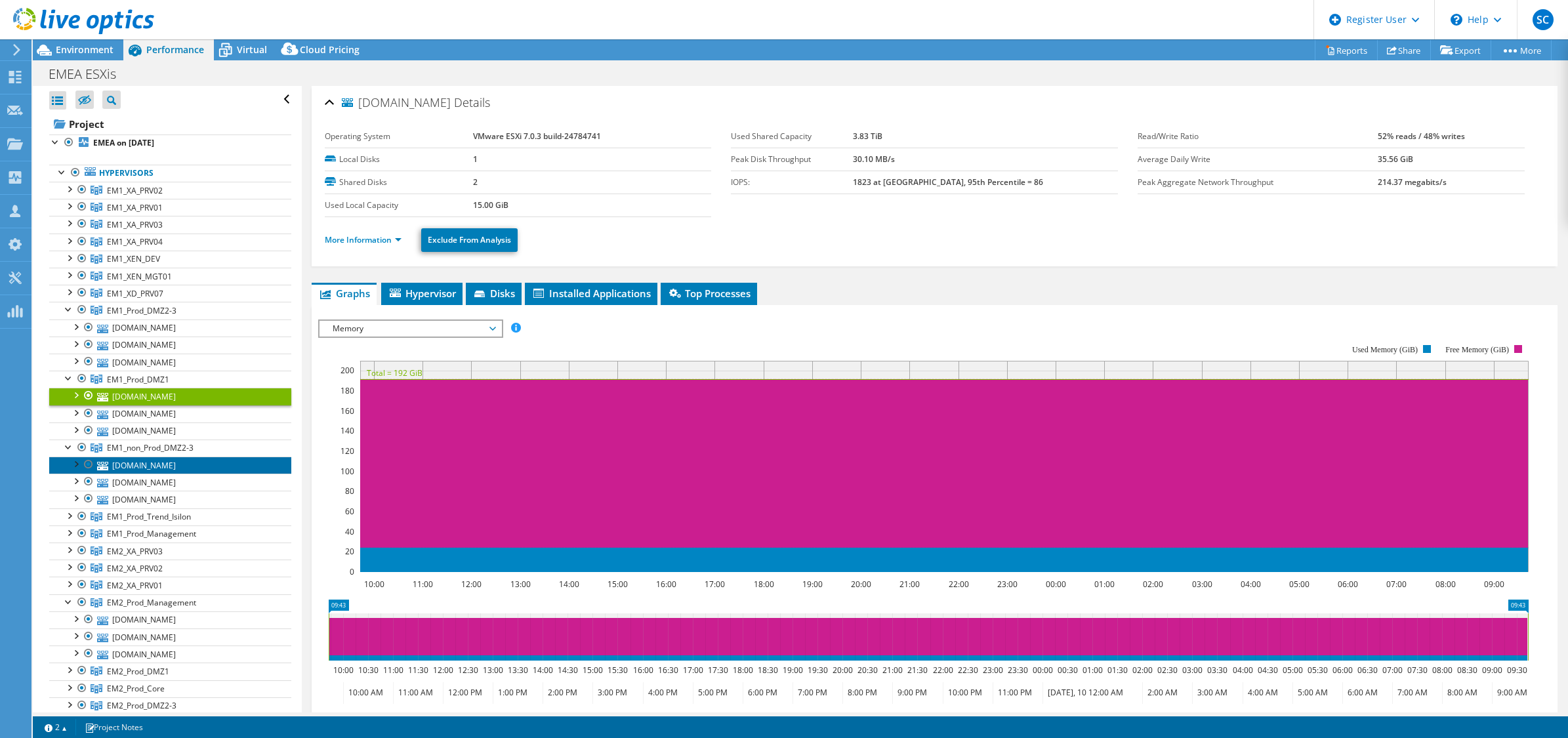
click at [128, 474] on link "[DOMAIN_NAME]" at bounding box center [170, 465] width 242 height 17
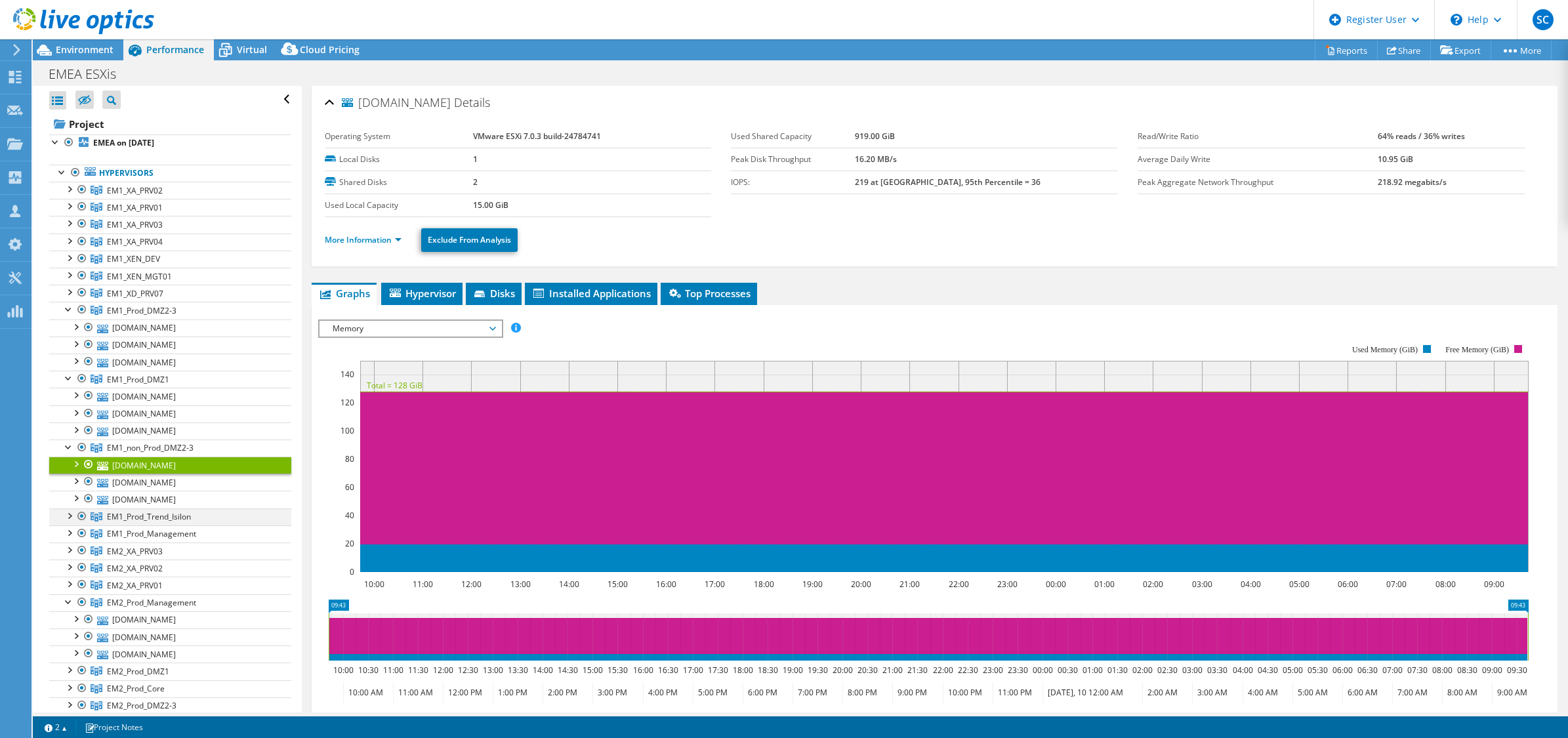
click at [66, 519] on div at bounding box center [69, 515] width 13 height 13
click at [171, 542] on link "[DOMAIN_NAME]" at bounding box center [170, 534] width 242 height 17
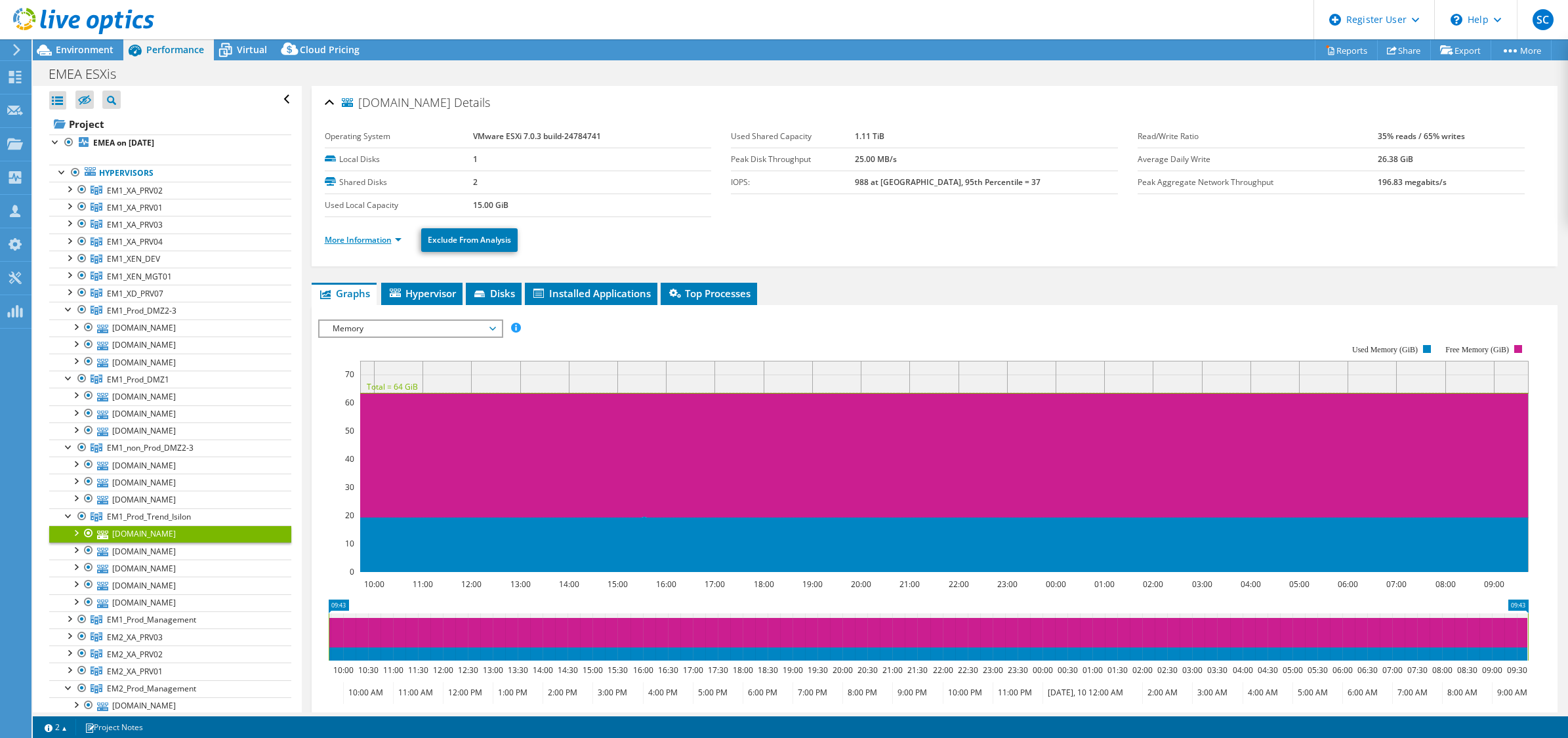
click at [352, 244] on link "More Information" at bounding box center [362, 239] width 77 height 11
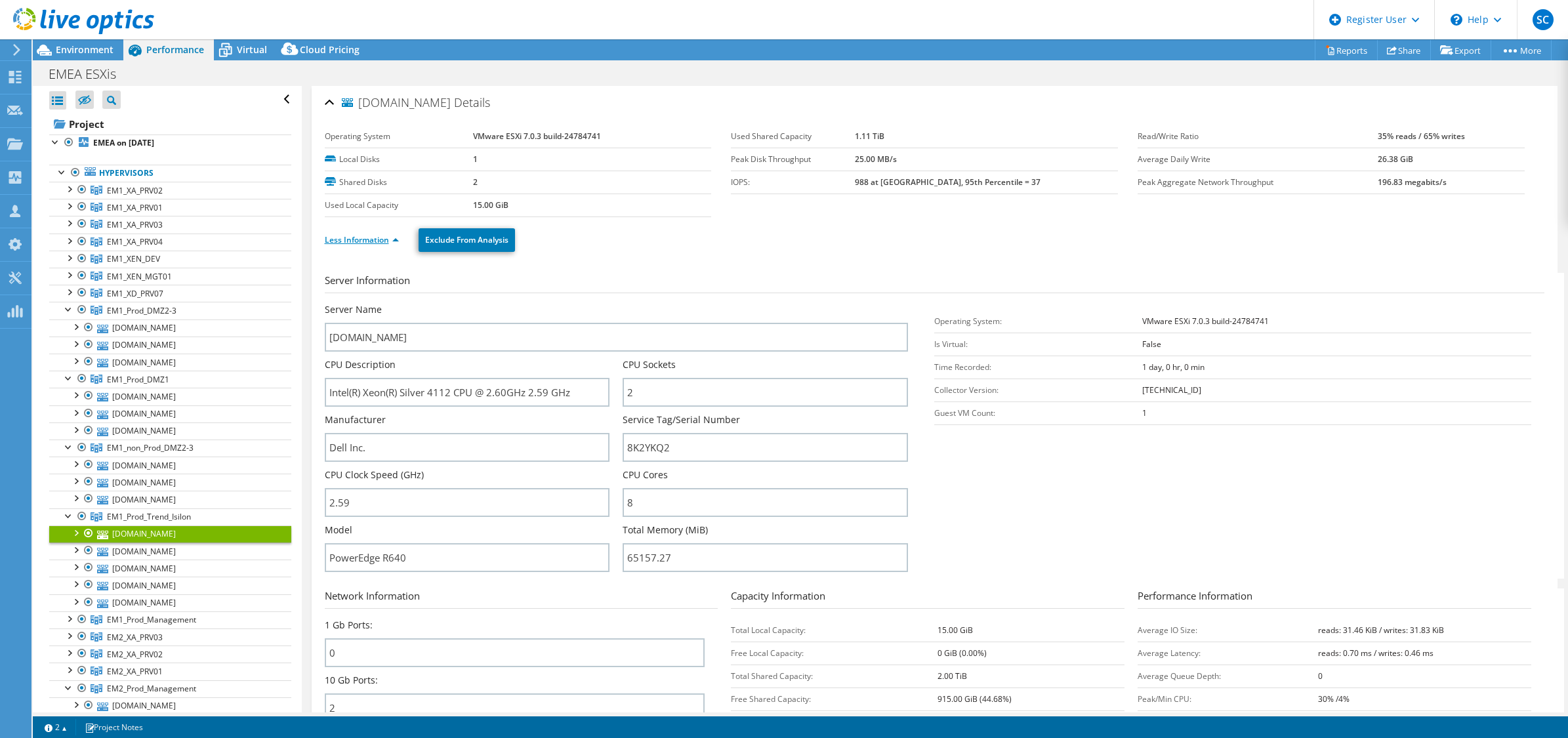
click at [352, 244] on link "Less Information" at bounding box center [362, 239] width 74 height 11
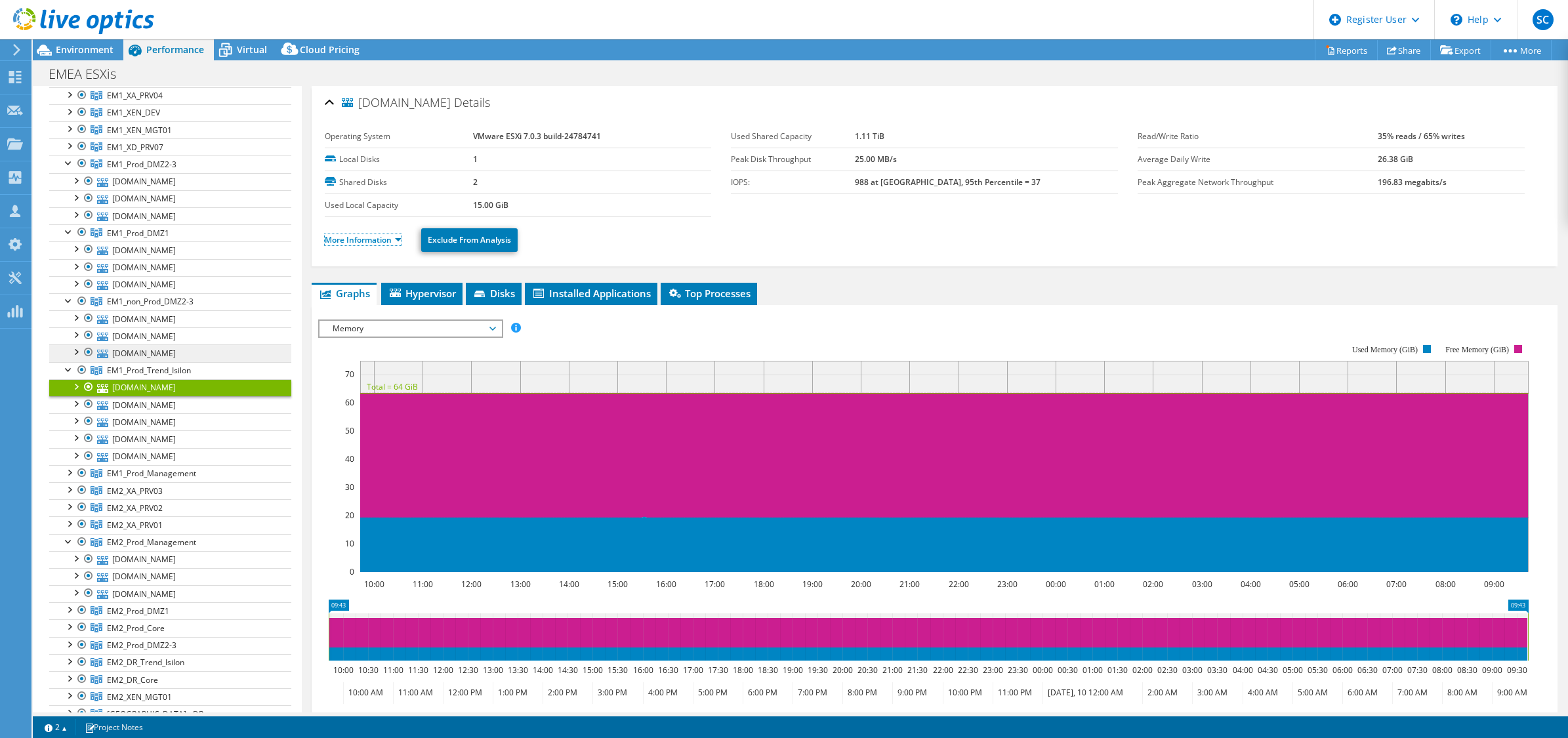
scroll to position [164, 0]
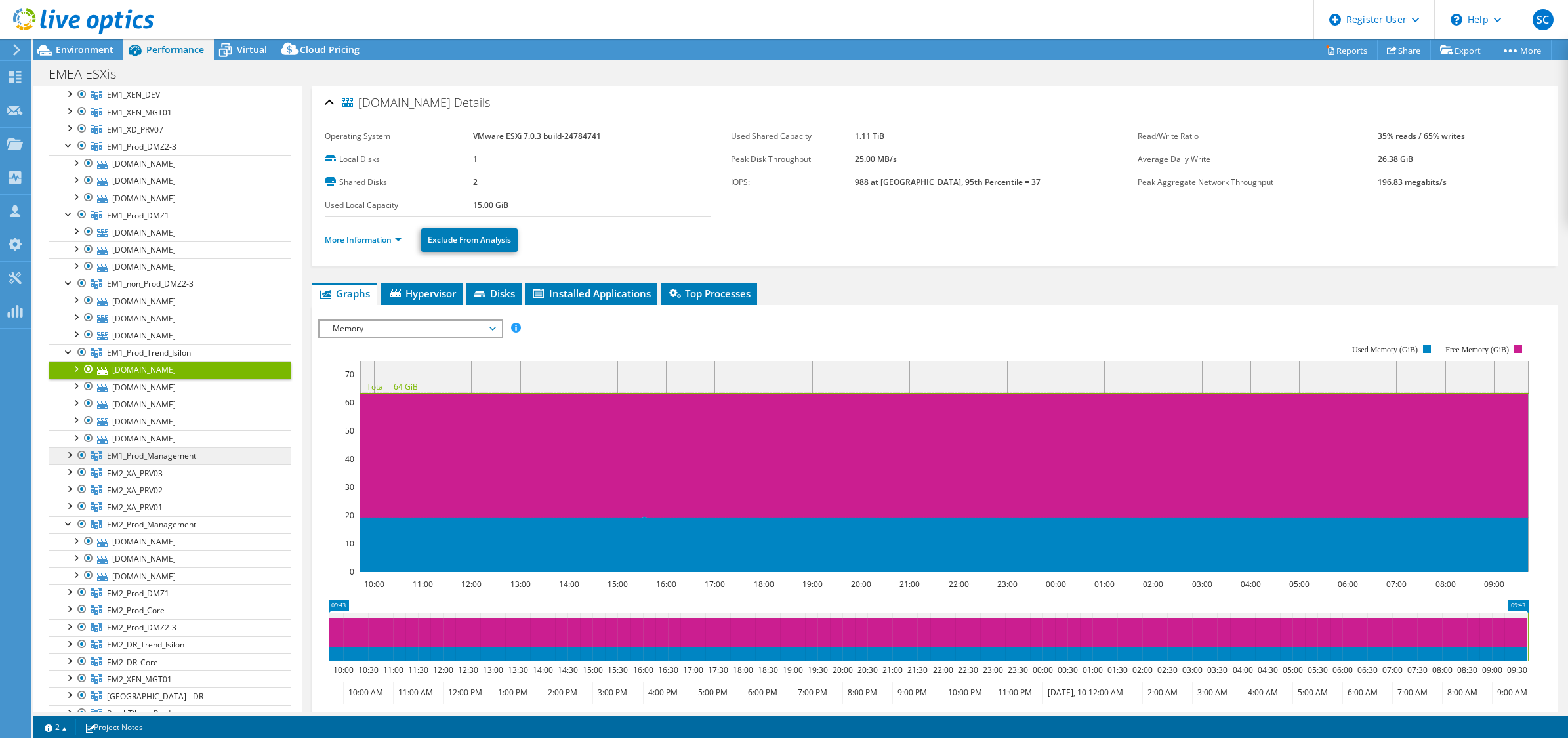
click at [123, 32] on span "EM1_Prod_Management" at bounding box center [135, 26] width 55 height 11
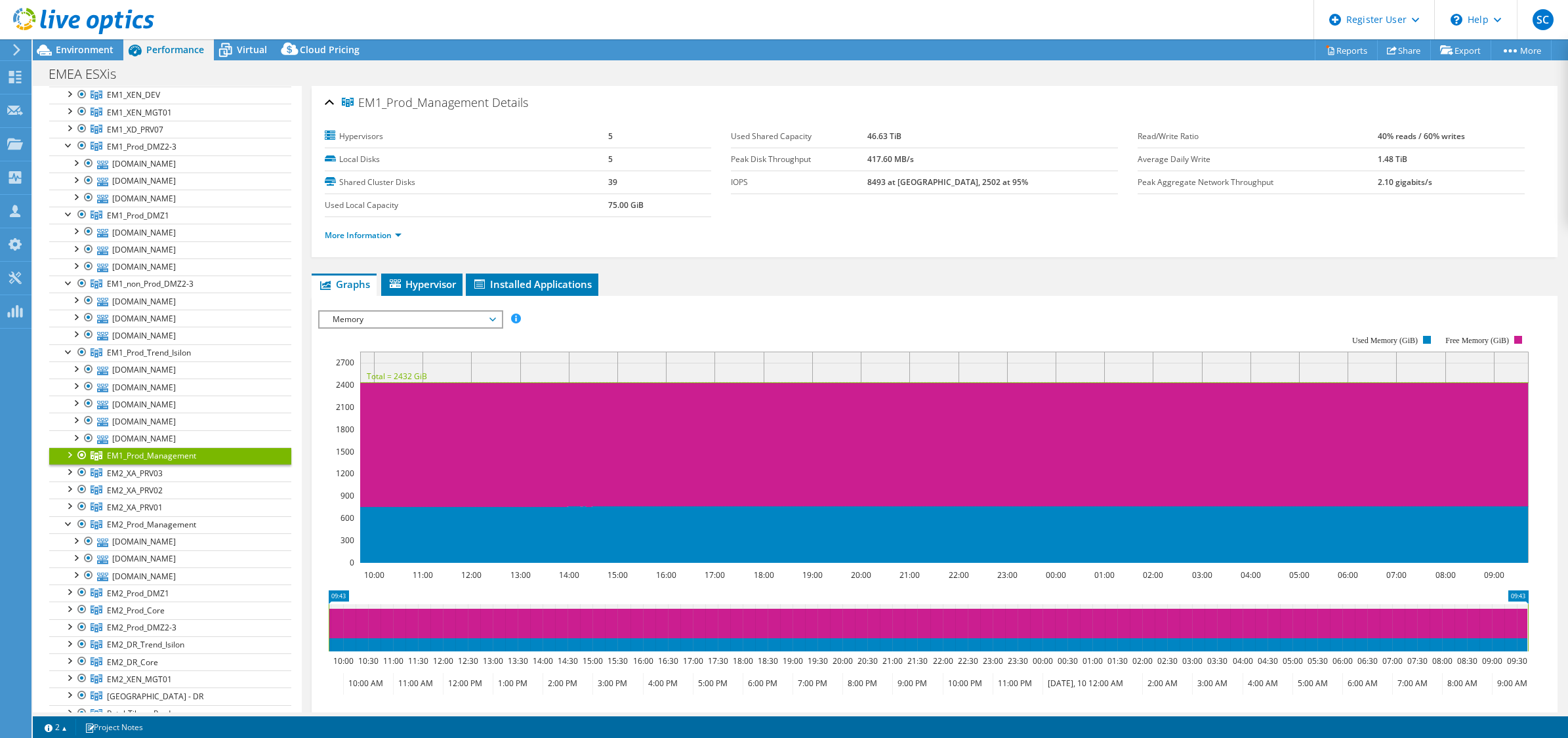
click at [66, 457] on div at bounding box center [69, 454] width 13 height 13
click at [150, 540] on link "[DOMAIN_NAME]" at bounding box center [170, 541] width 242 height 17
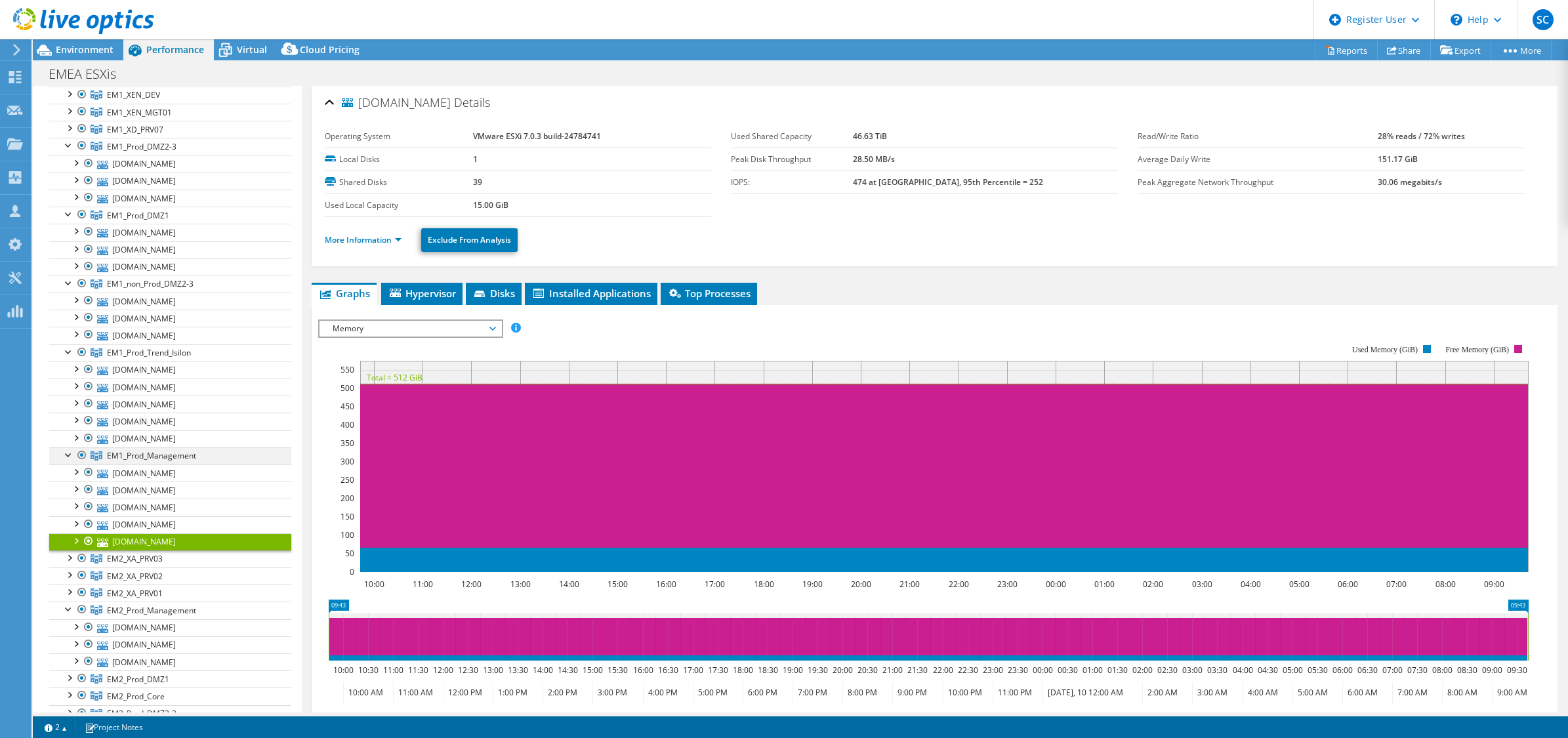
click at [68, 461] on div at bounding box center [69, 454] width 13 height 13
click at [128, 551] on link "[DOMAIN_NAME]" at bounding box center [170, 541] width 242 height 17
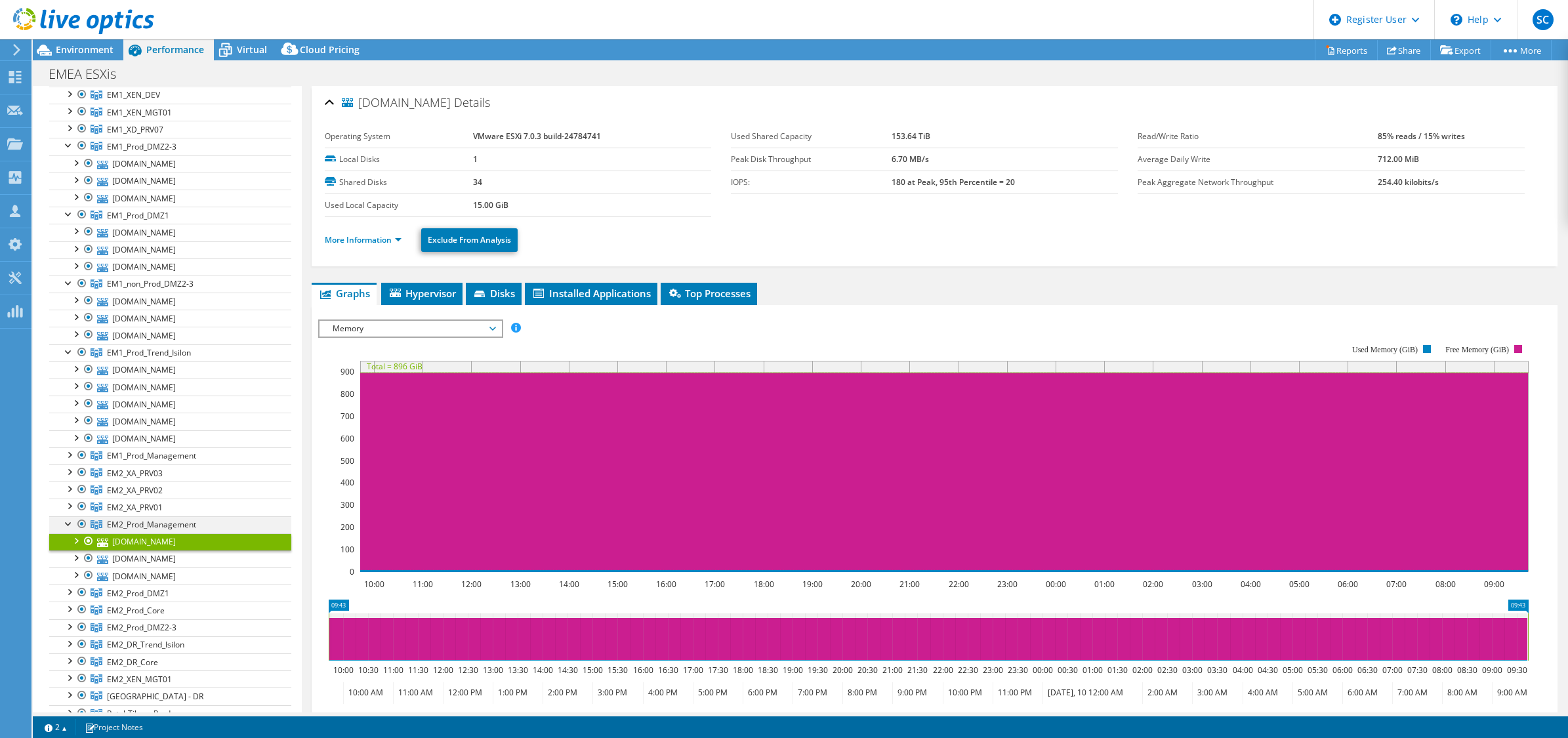
click at [64, 527] on div at bounding box center [69, 523] width 13 height 13
click at [70, 543] on div at bounding box center [69, 540] width 13 height 13
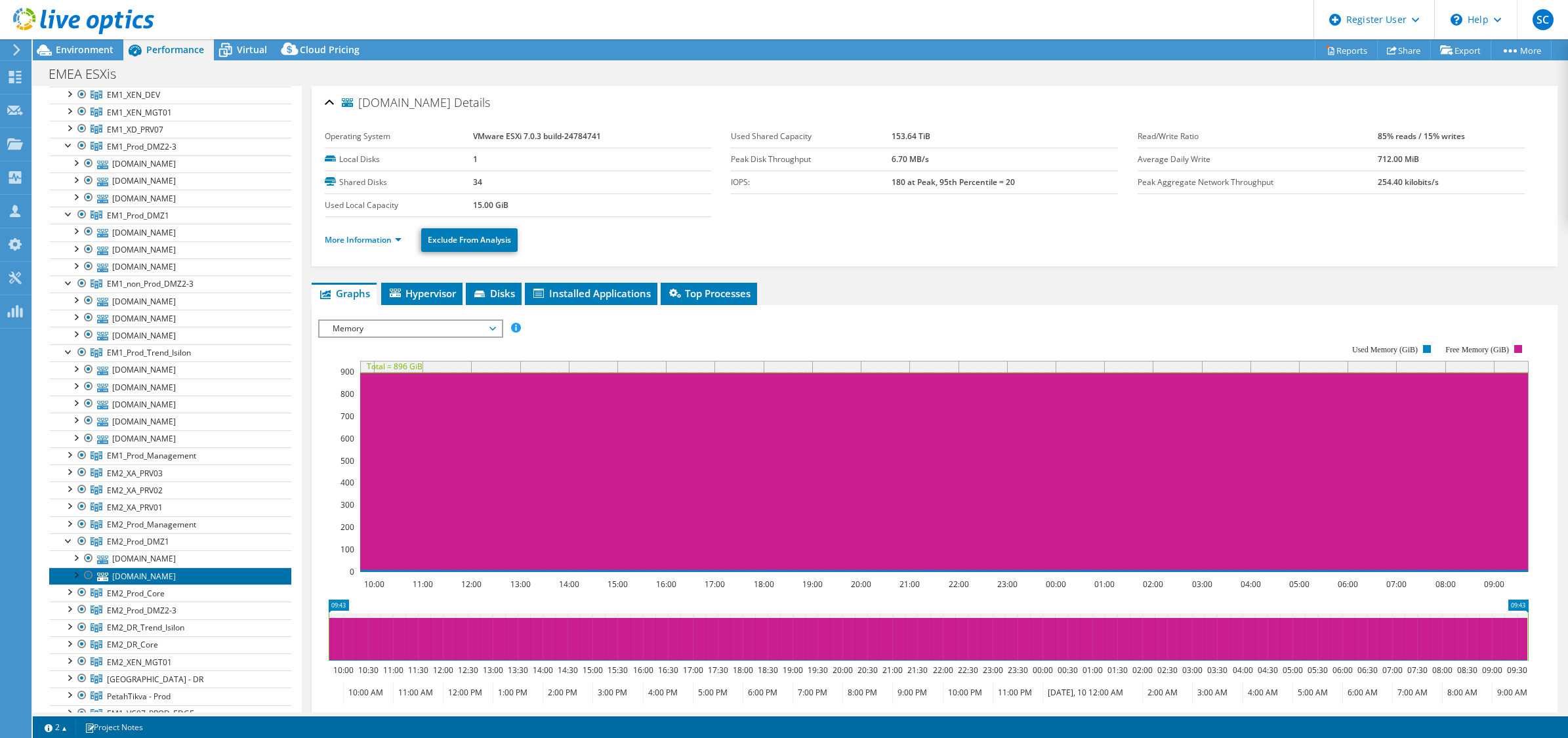
click at [149, 575] on link "[DOMAIN_NAME]" at bounding box center [170, 575] width 242 height 17
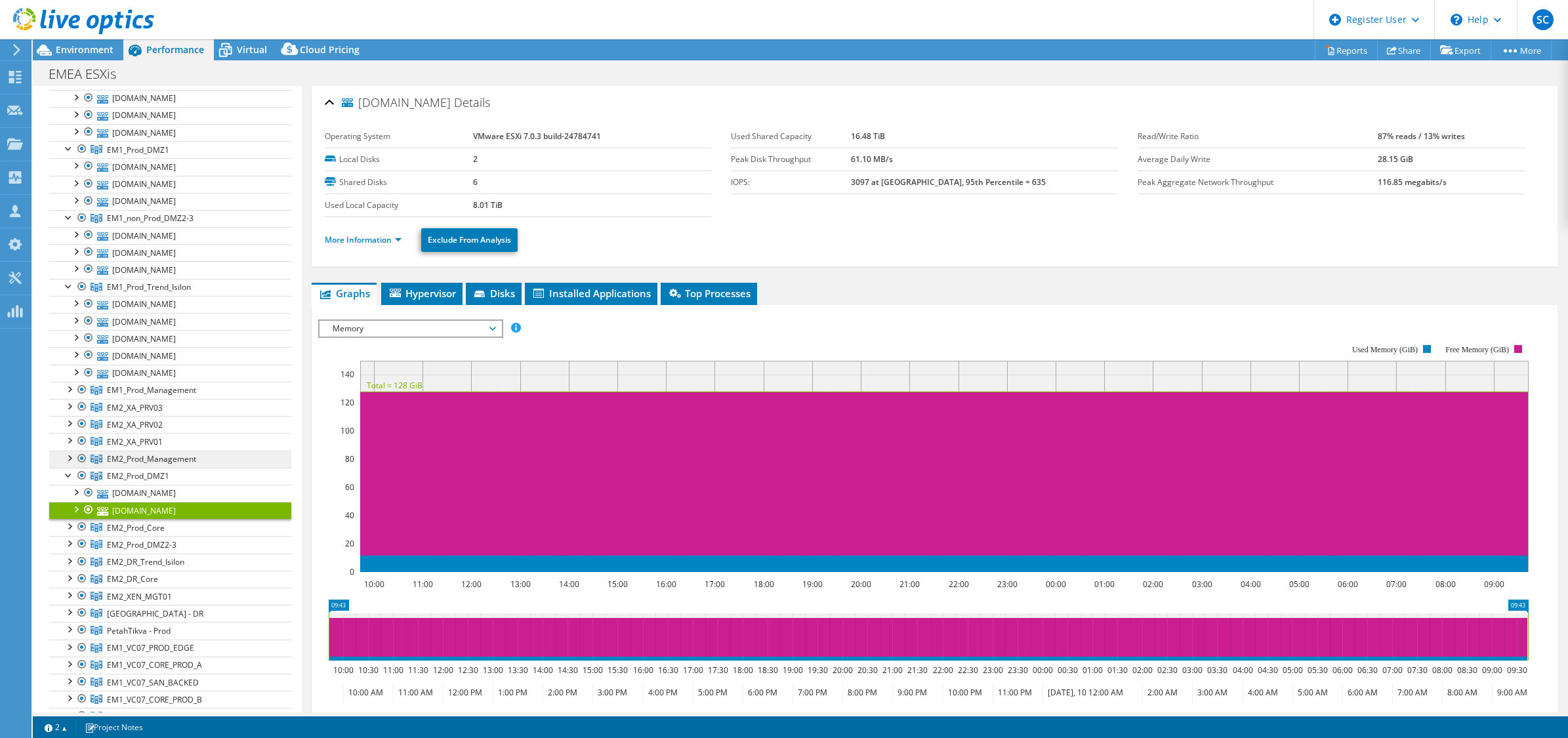
scroll to position [246, 0]
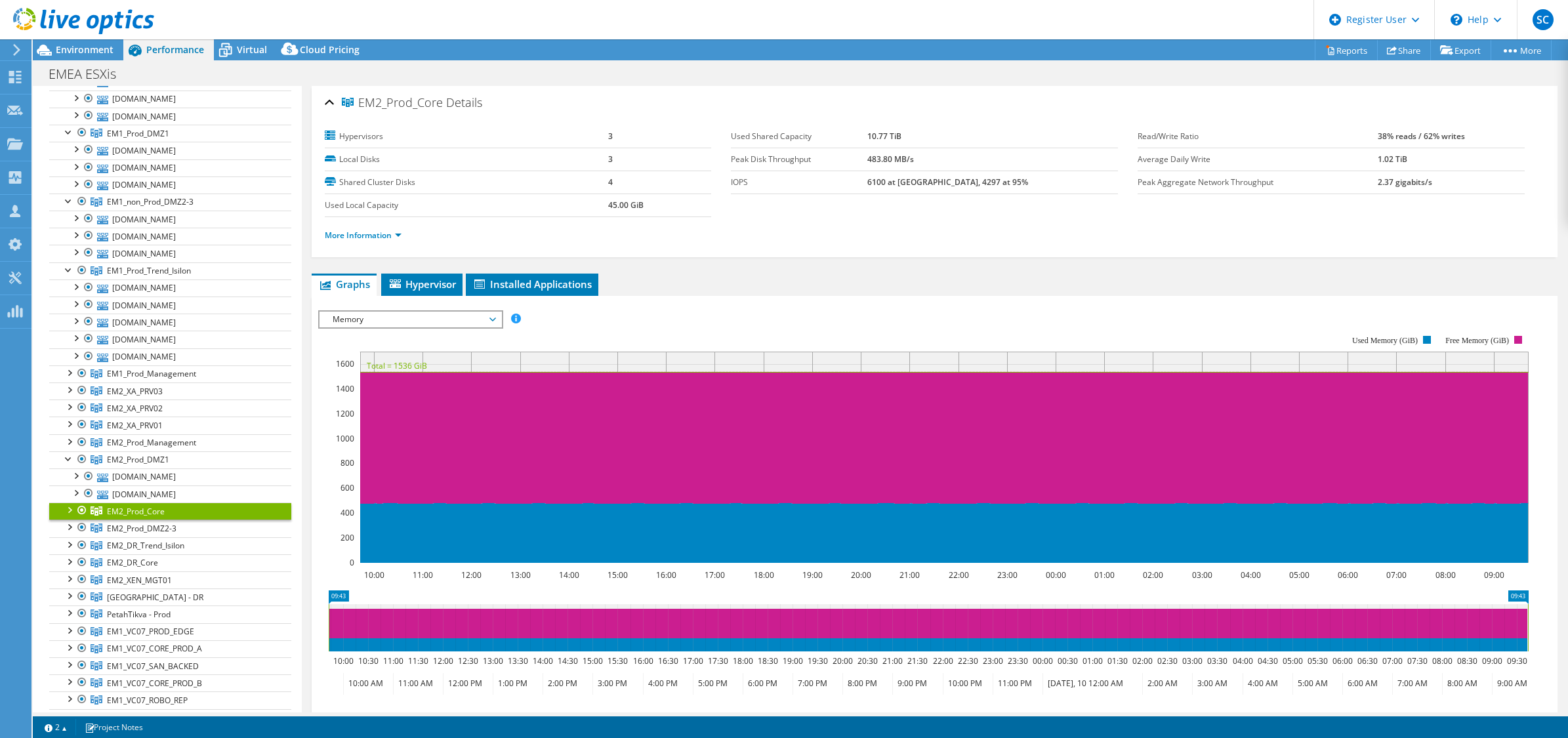
click at [68, 513] on div at bounding box center [69, 509] width 13 height 13
click at [114, 545] on link "[DOMAIN_NAME]" at bounding box center [170, 545] width 242 height 17
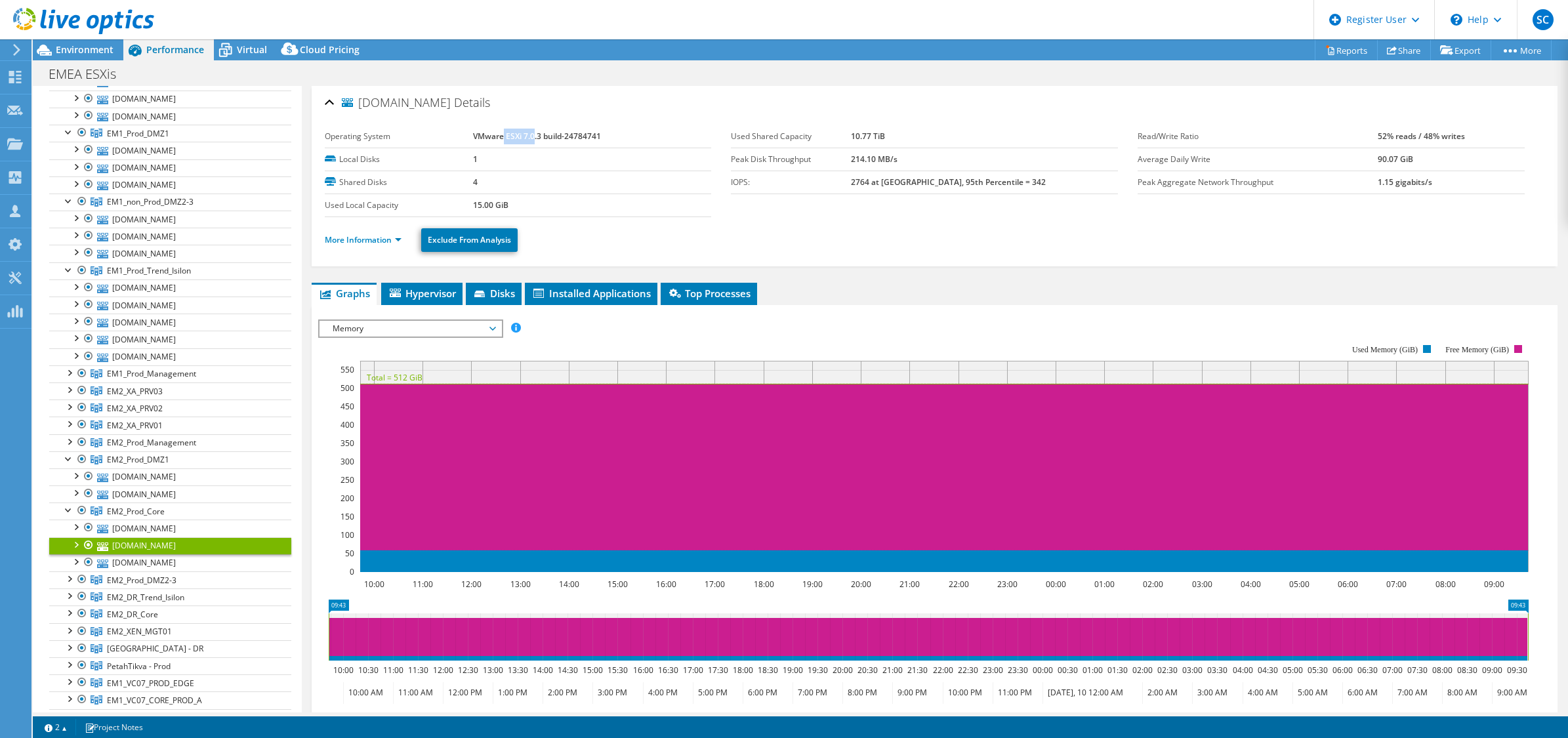
drag, startPoint x: 502, startPoint y: 136, endPoint x: 530, endPoint y: 135, distance: 28.0
click at [530, 135] on b "VMware ESXi 7.0.3 build-24784741" at bounding box center [537, 136] width 128 height 11
copy b "ESXi 7.0"
